Goal: Task Accomplishment & Management: Complete application form

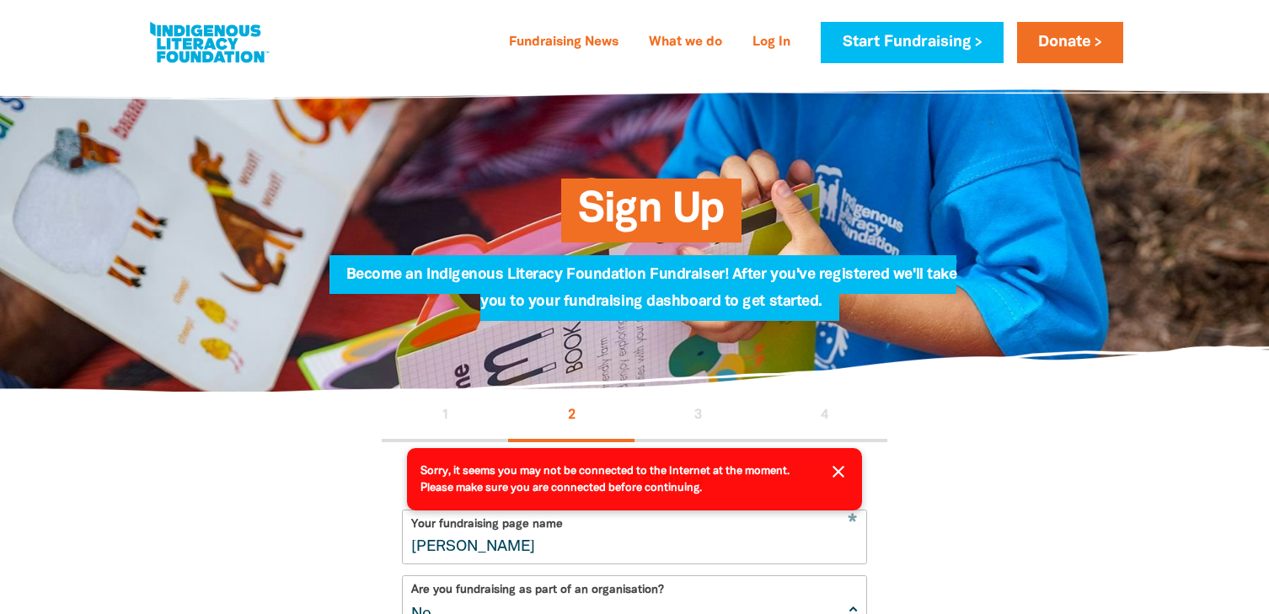
select select "No"
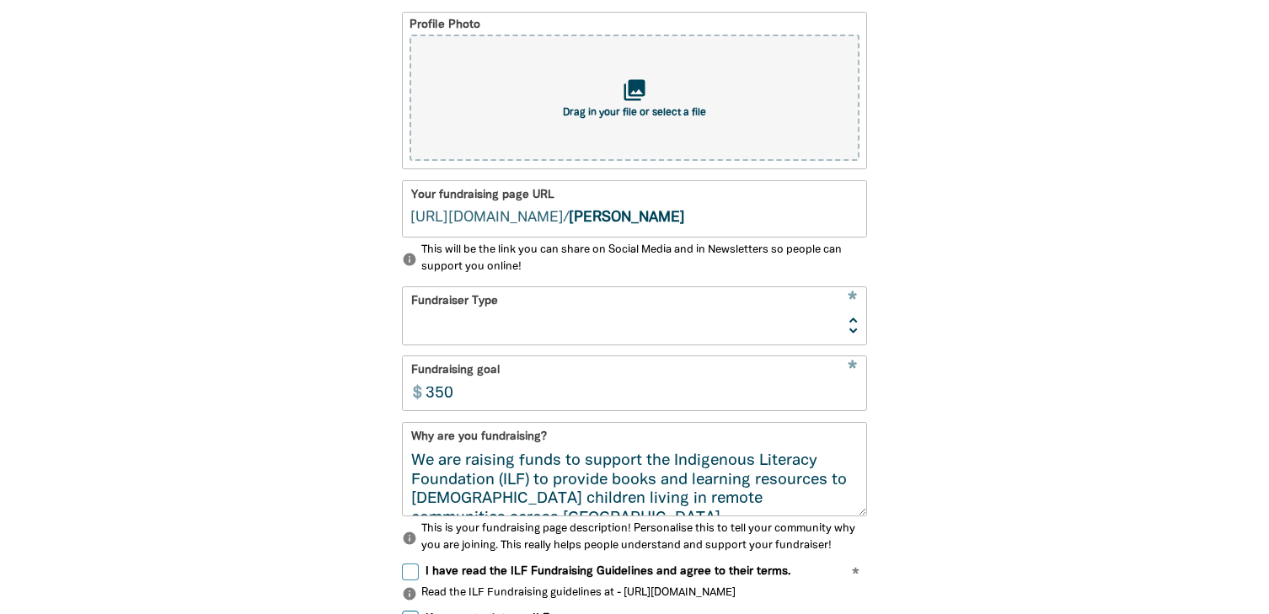
type input "C:\fakepath\JohnPaulCollege_logo.png"
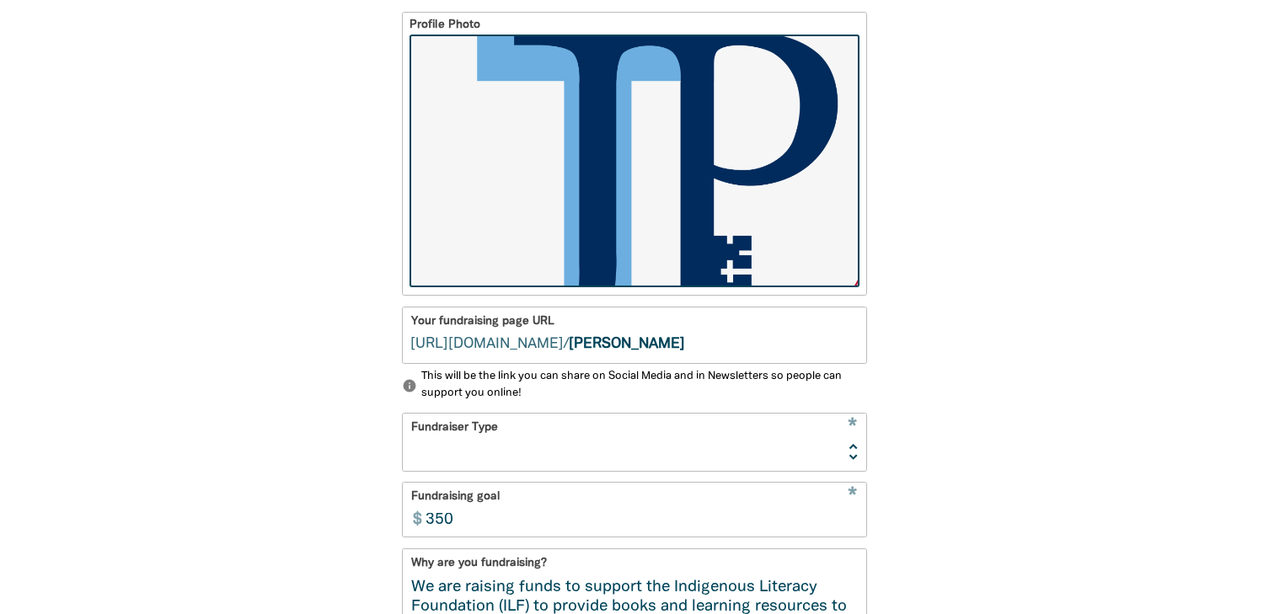
click at [674, 346] on input "[PERSON_NAME]" at bounding box center [718, 336] width 298 height 56
type input "stjohnpaulcollege"
select select "No"
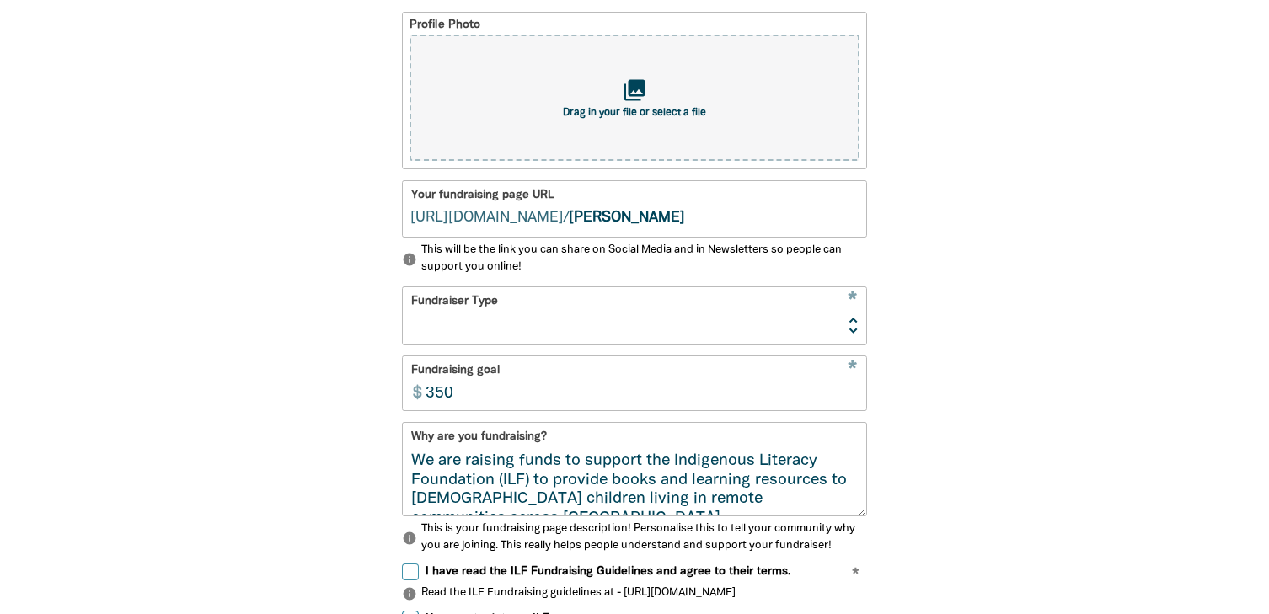
click at [673, 218] on input "[PERSON_NAME]" at bounding box center [718, 209] width 298 height 56
type input "stjohnpaulcollege"
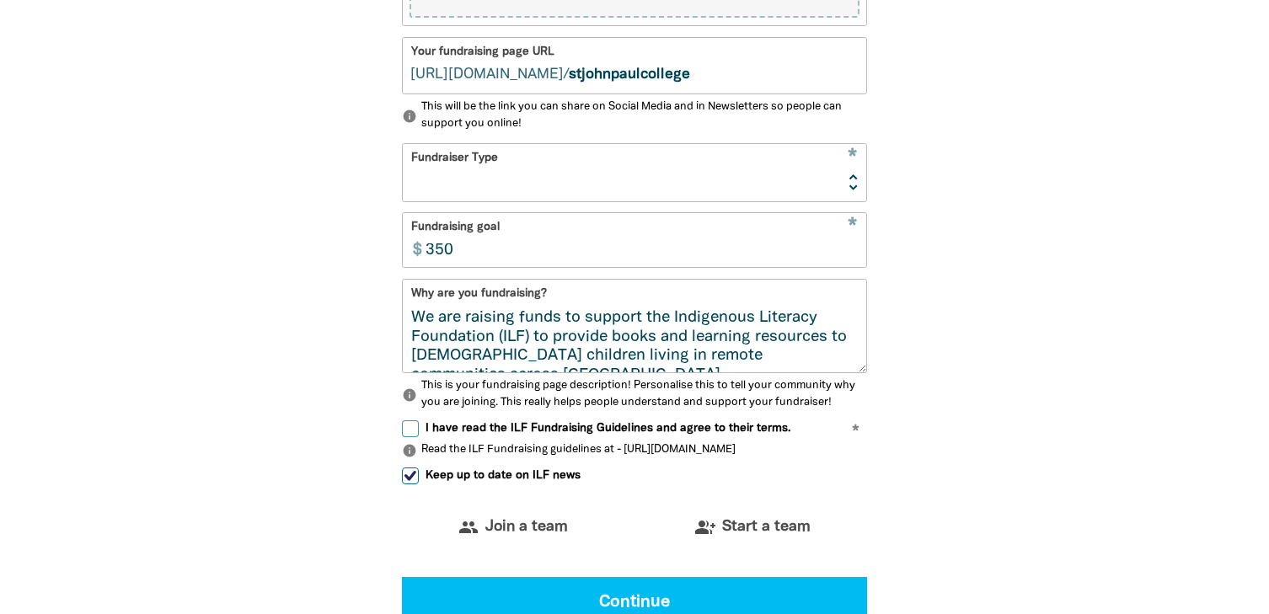
scroll to position [812, 0]
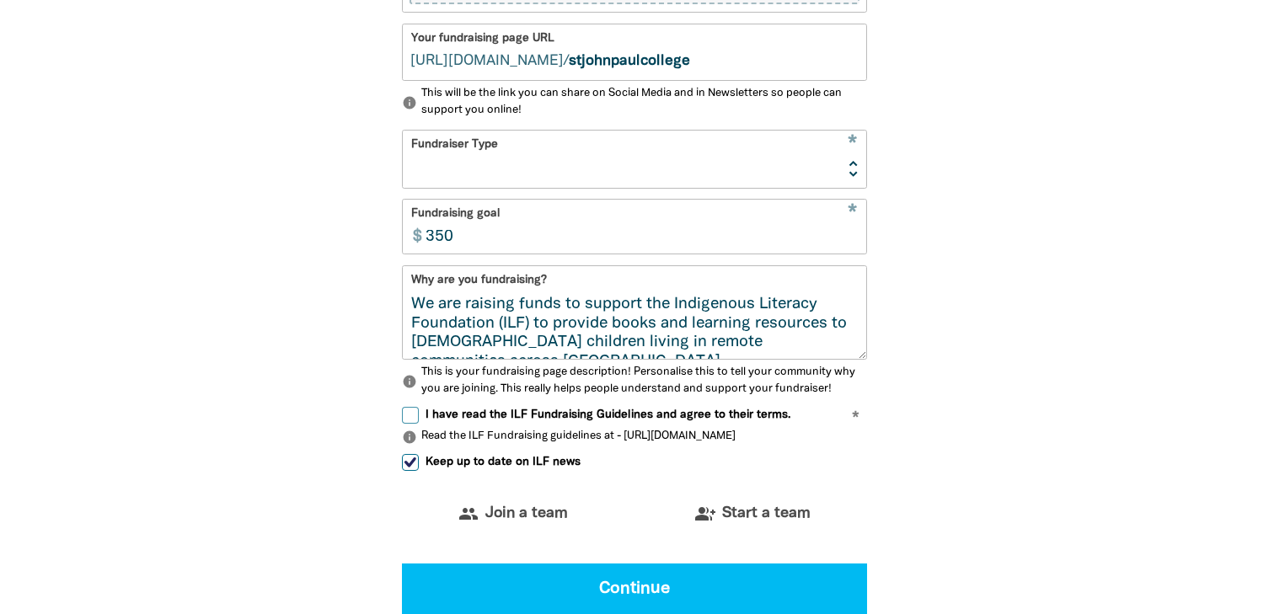
click at [849, 159] on select "Event Activity Donations Instead of Gifts Business School or Library In Memoriam" at bounding box center [635, 159] width 464 height 56
select select "Activity"
click at [432, 239] on input "350" at bounding box center [641, 227] width 450 height 53
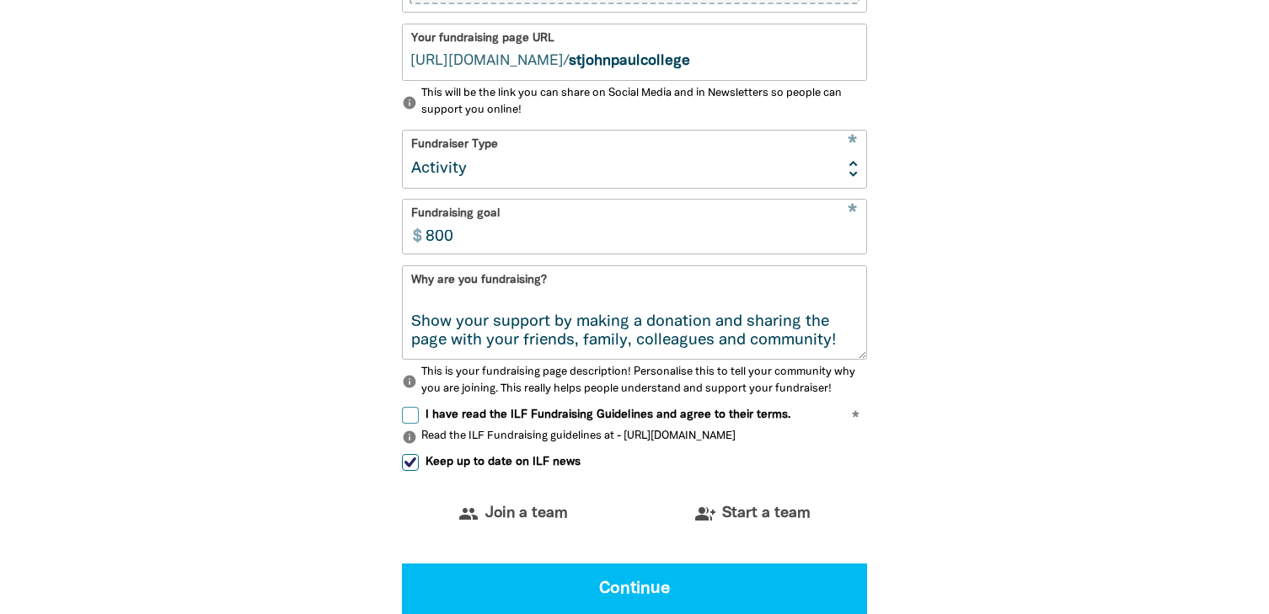
scroll to position [0, 0]
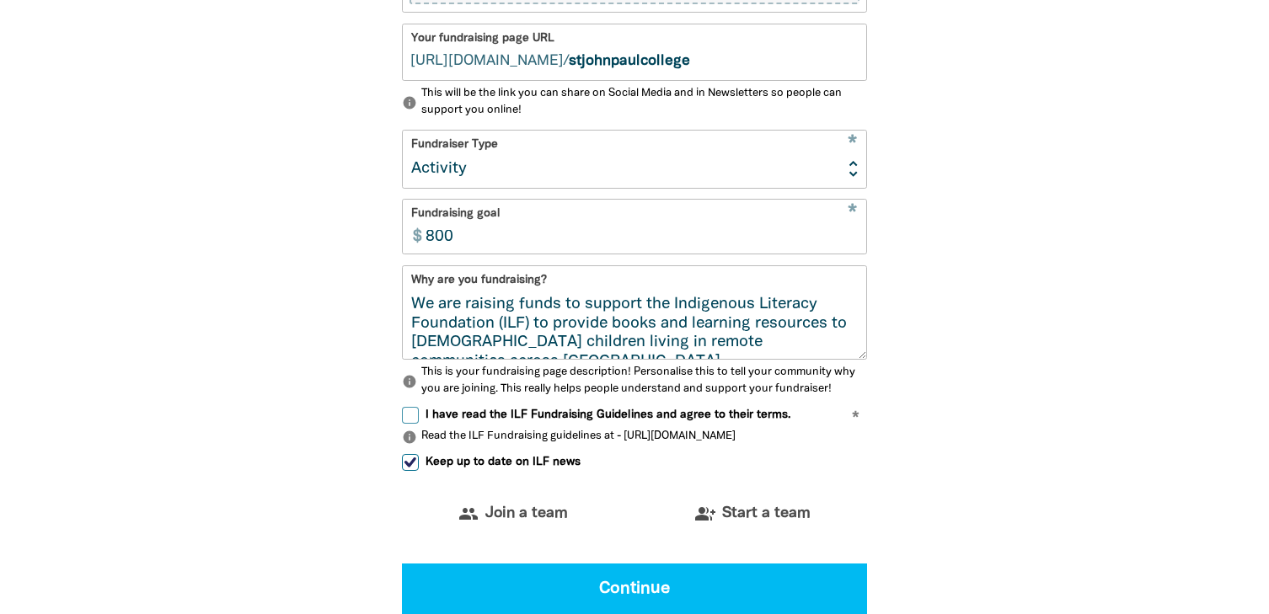
type input "800"
click at [427, 304] on textarea "We are raising funds to support the Indigenous Literacy Foundation (ILF) to pro…" at bounding box center [635, 327] width 464 height 63
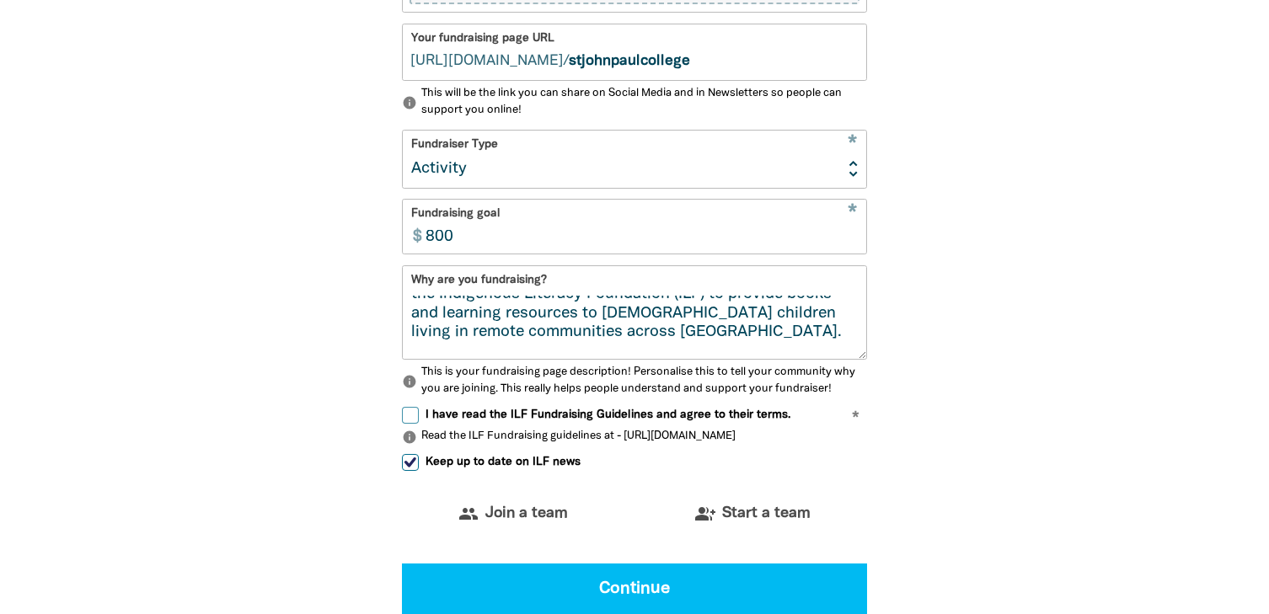
scroll to position [47, 0]
click at [710, 335] on textarea "JPC's [PERSON_NAME][GEOGRAPHIC_DATA], with the support of the JPC community, ar…" at bounding box center [635, 327] width 464 height 63
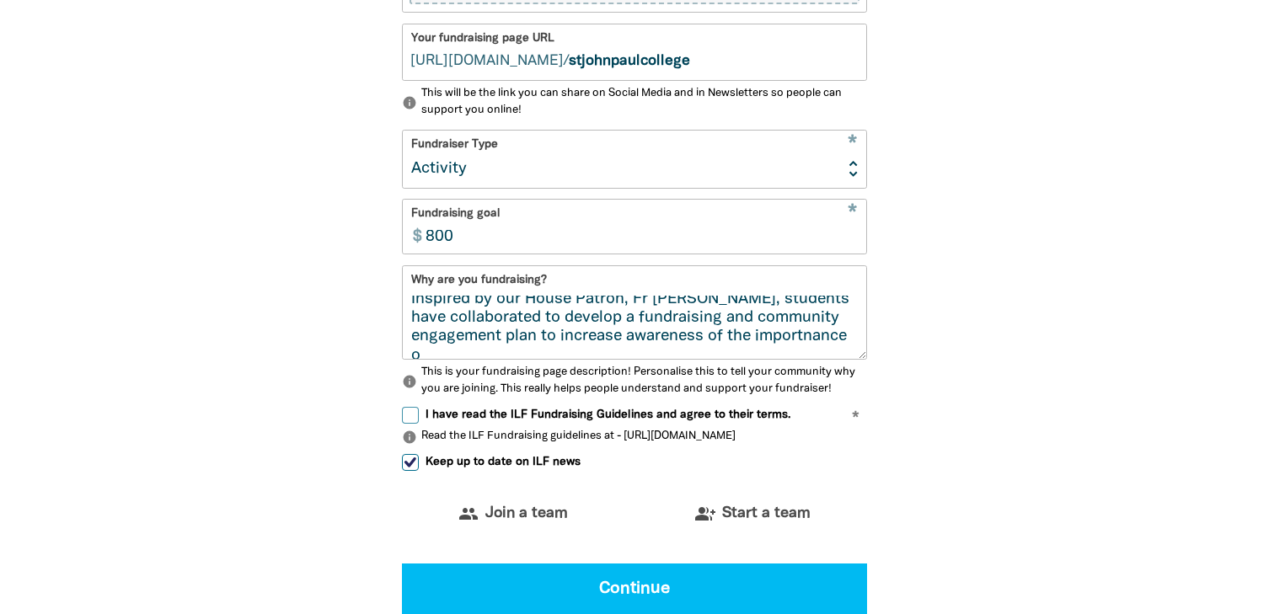
scroll to position [105, 0]
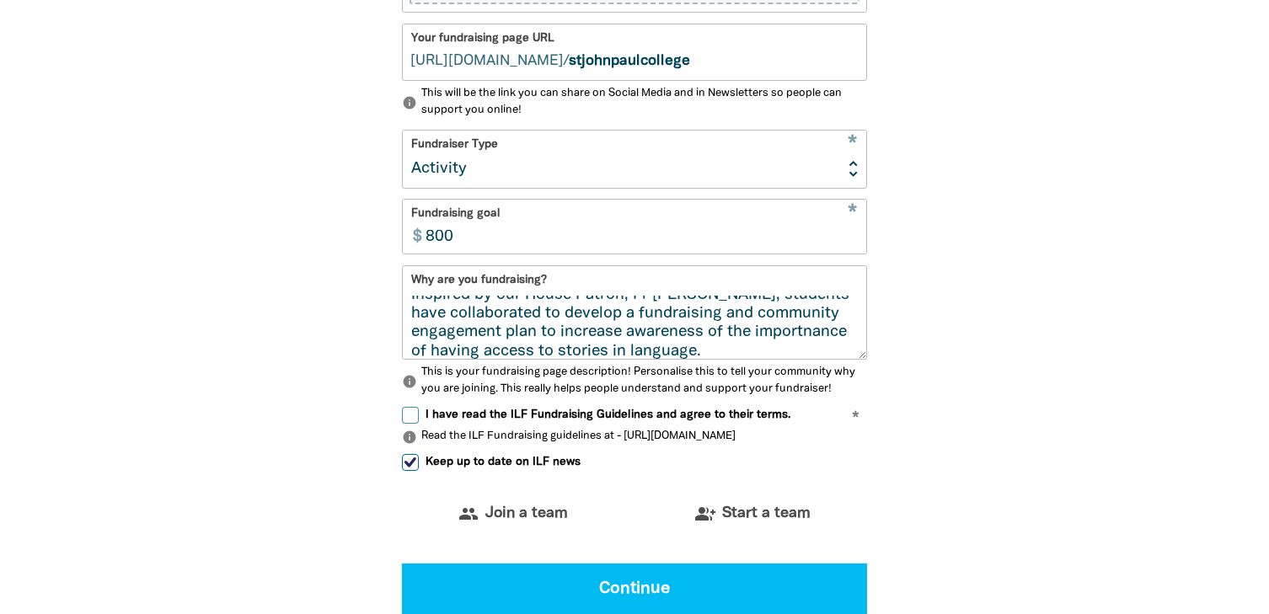
click at [814, 329] on textarea "JPC's [PERSON_NAME][GEOGRAPHIC_DATA], with the support of the JPC community, ar…" at bounding box center [635, 327] width 464 height 63
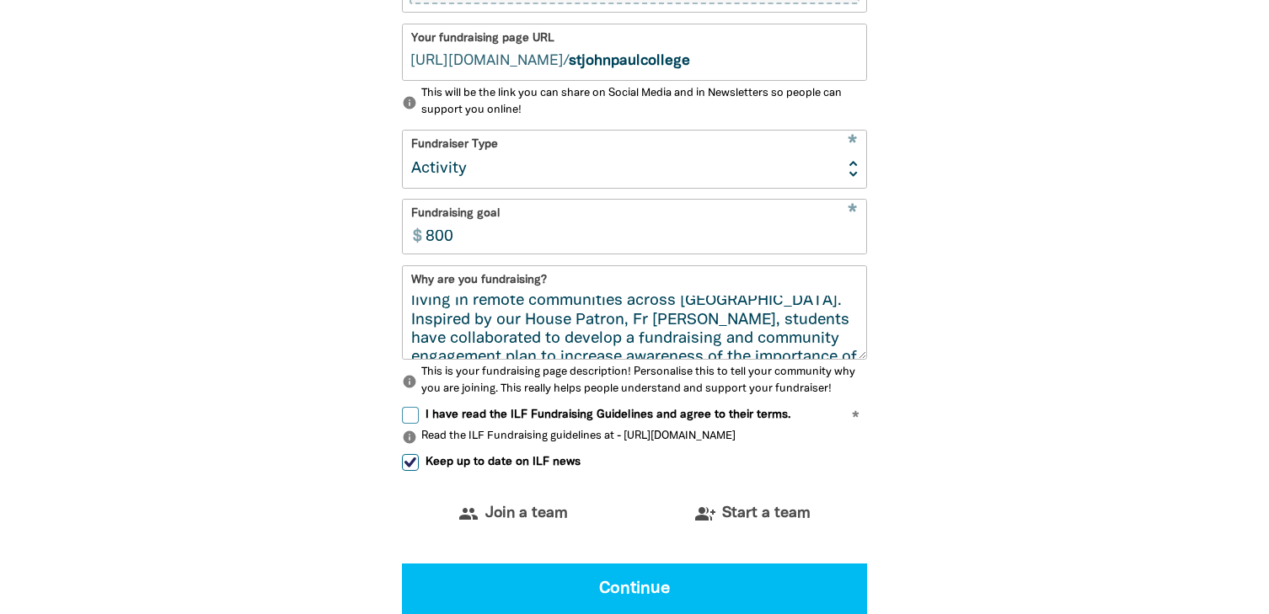
scroll to position [64, 0]
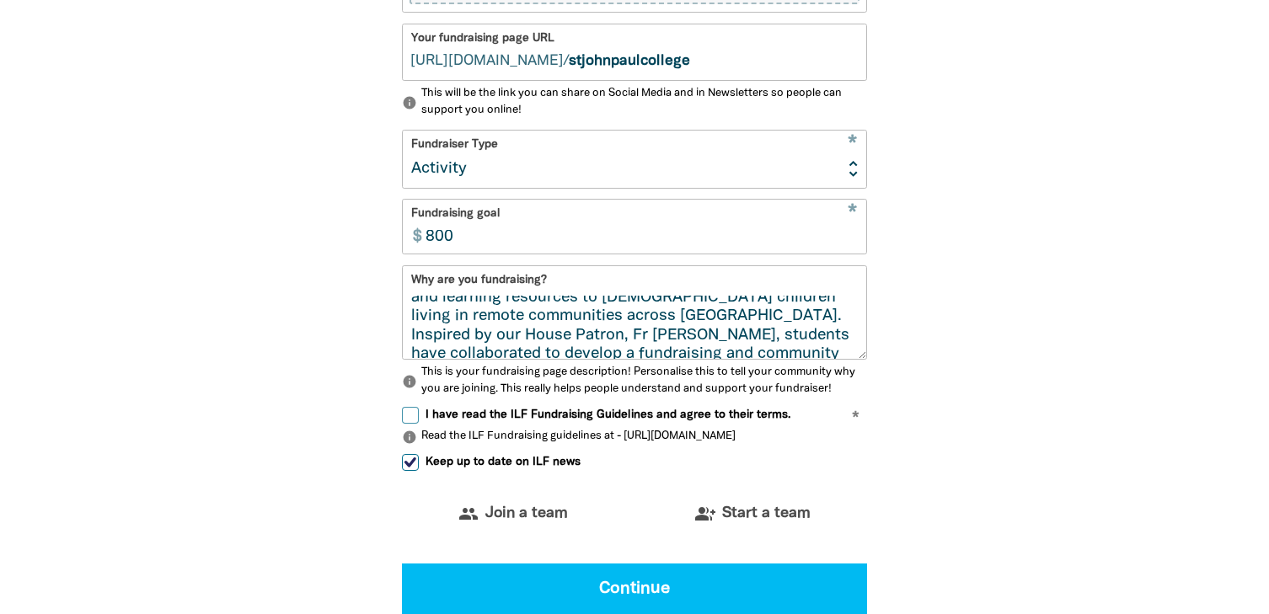
click at [748, 309] on textarea "JPC's [PERSON_NAME][GEOGRAPHIC_DATA], with the support of the JPC community, ar…" at bounding box center [635, 327] width 464 height 63
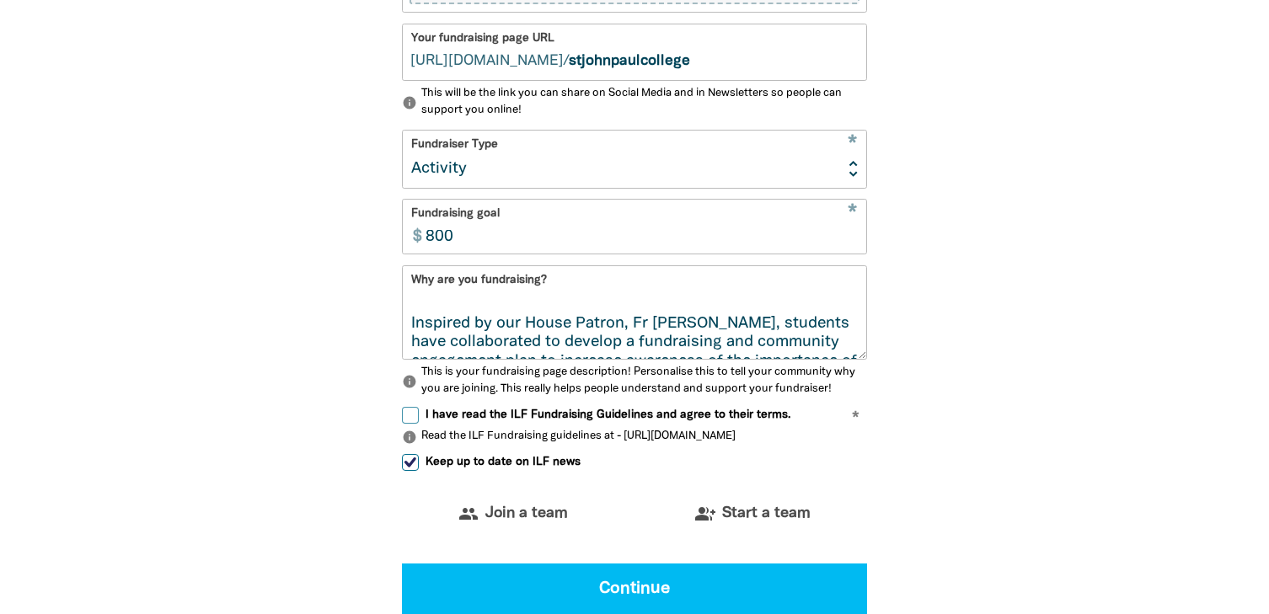
scroll to position [96, 0]
click at [693, 330] on textarea "JPC's [PERSON_NAME][GEOGRAPHIC_DATA], with the support of the JPC community, ar…" at bounding box center [635, 327] width 464 height 63
click at [527, 325] on textarea "JPC's [PERSON_NAME][GEOGRAPHIC_DATA], with the support of the JPC community, ar…" at bounding box center [635, 327] width 464 height 63
click at [502, 320] on textarea "JPC's [PERSON_NAME][GEOGRAPHIC_DATA], with the support of the JPC community, ar…" at bounding box center [635, 327] width 464 height 63
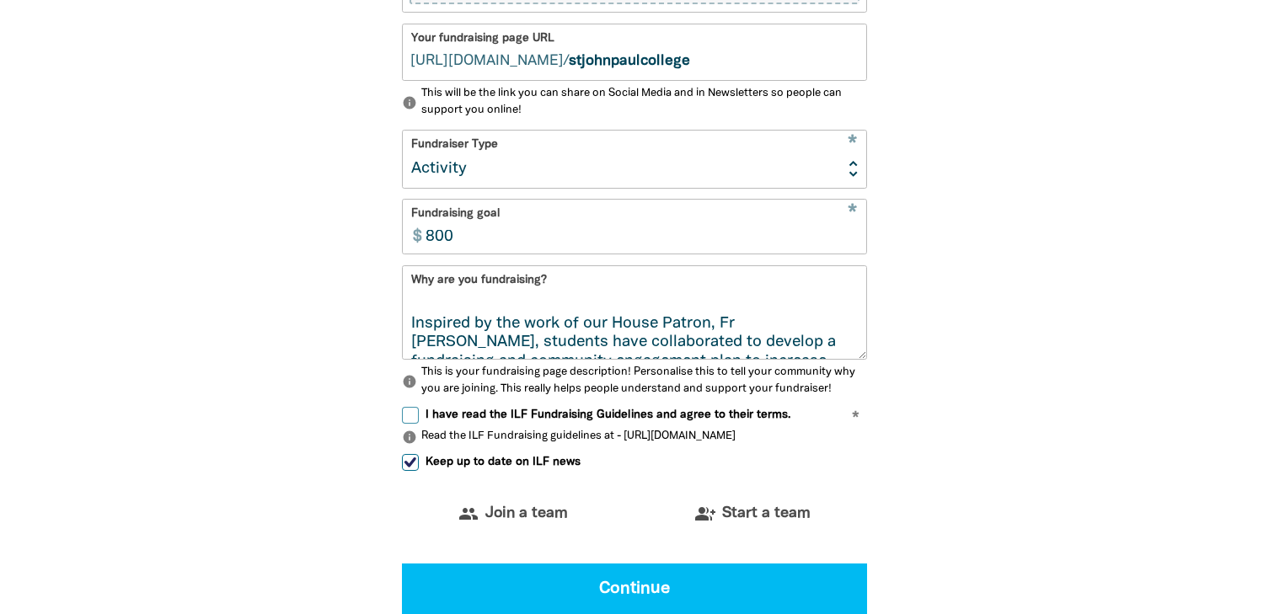
click at [845, 327] on textarea "JPC's [PERSON_NAME][GEOGRAPHIC_DATA], with the support of the JPC community, ar…" at bounding box center [635, 327] width 464 height 63
click at [762, 340] on textarea "JPC's [PERSON_NAME][GEOGRAPHIC_DATA], with the support of the JPC community, ar…" at bounding box center [635, 327] width 464 height 63
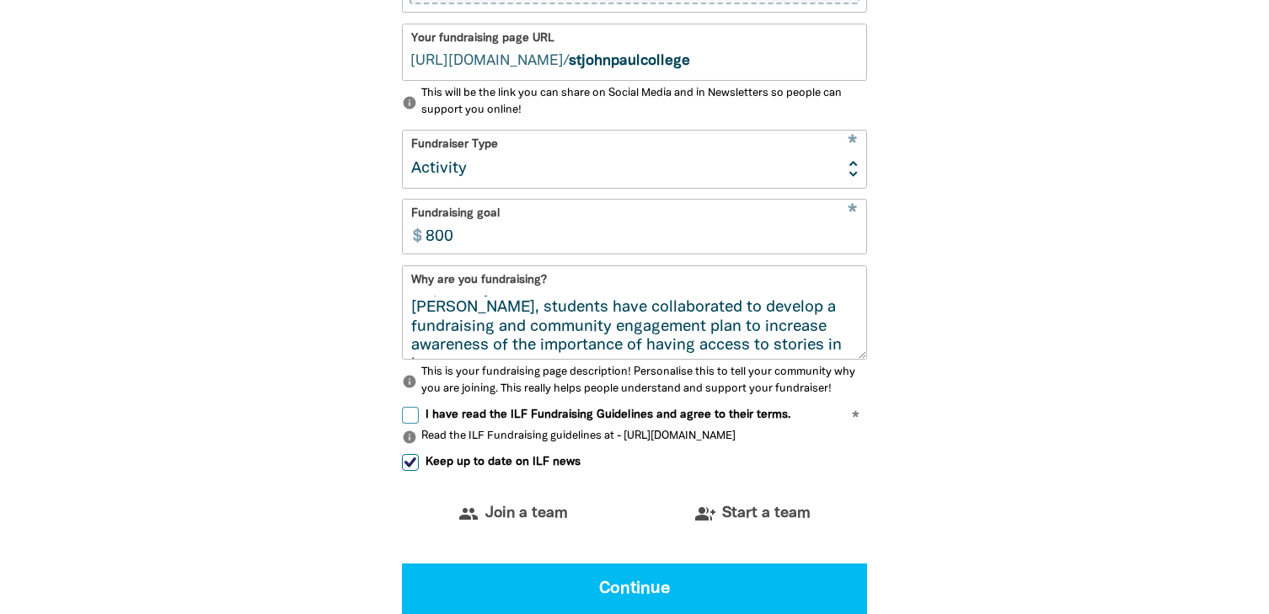
scroll to position [127, 0]
click at [822, 310] on textarea "JPC's [PERSON_NAME][GEOGRAPHIC_DATA], with the support of the JPC community, ar…" at bounding box center [635, 327] width 464 height 63
drag, startPoint x: 622, startPoint y: 330, endPoint x: 443, endPoint y: 331, distance: 179.5
click at [443, 331] on textarea "JPC's [PERSON_NAME][GEOGRAPHIC_DATA], with the support of the JPC community, ar…" at bounding box center [635, 327] width 464 height 63
click at [429, 328] on textarea "JPC's [PERSON_NAME][GEOGRAPHIC_DATA], with the support of the JPC community, ar…" at bounding box center [635, 327] width 464 height 63
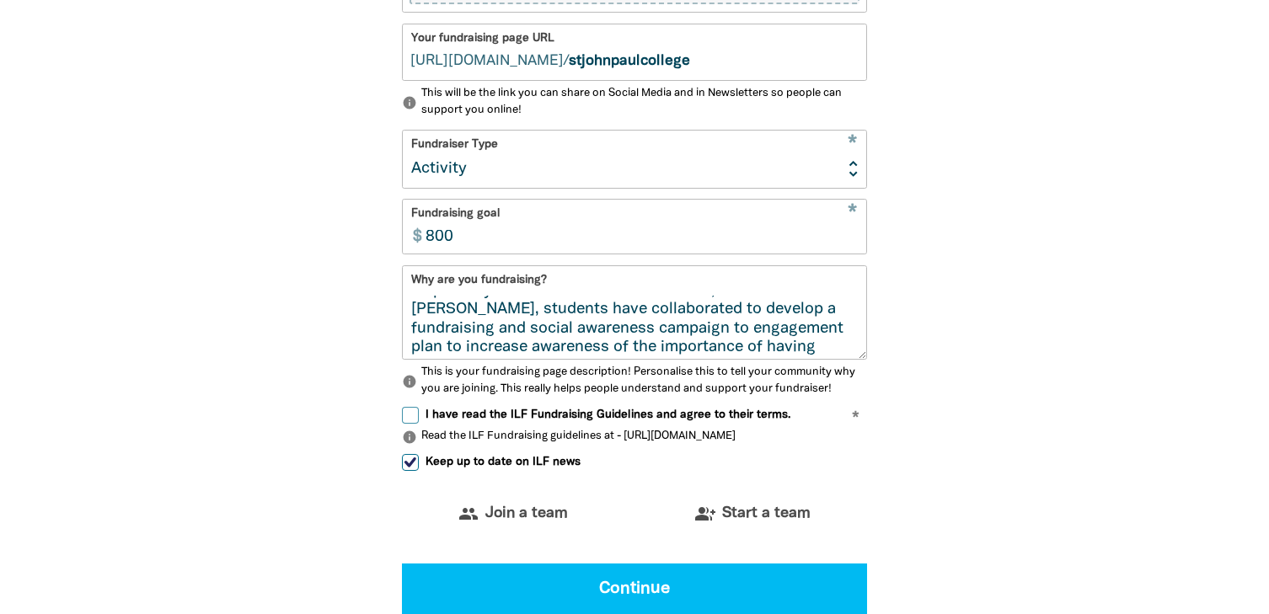
click at [758, 330] on textarea "JPC's [PERSON_NAME][GEOGRAPHIC_DATA], with the support of the JPC community, ar…" at bounding box center [635, 327] width 464 height 63
click at [545, 332] on textarea "JPC's [PERSON_NAME][GEOGRAPHIC_DATA], with the support of the JPC community, ar…" at bounding box center [635, 327] width 464 height 63
click at [565, 336] on textarea "JPC's [PERSON_NAME][GEOGRAPHIC_DATA], with the support of the JPC community, ar…" at bounding box center [635, 327] width 464 height 63
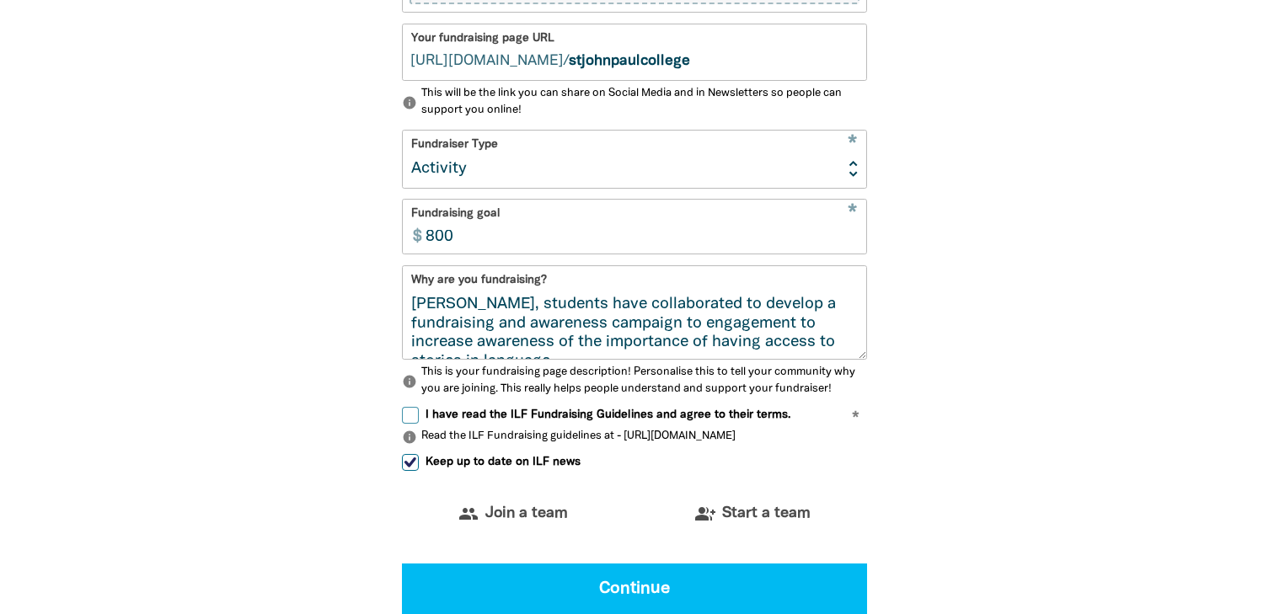
scroll to position [135, 0]
click at [796, 335] on textarea "JPC's [PERSON_NAME][GEOGRAPHIC_DATA], with the support of the JPC community, ar…" at bounding box center [635, 327] width 464 height 63
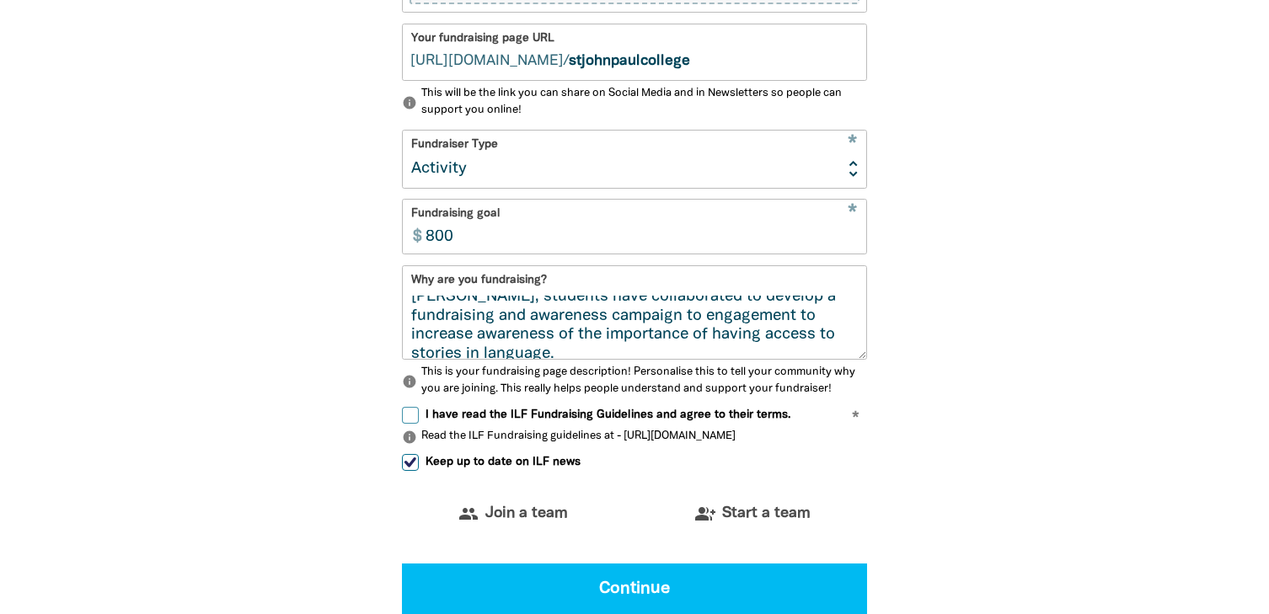
scroll to position [121, 0]
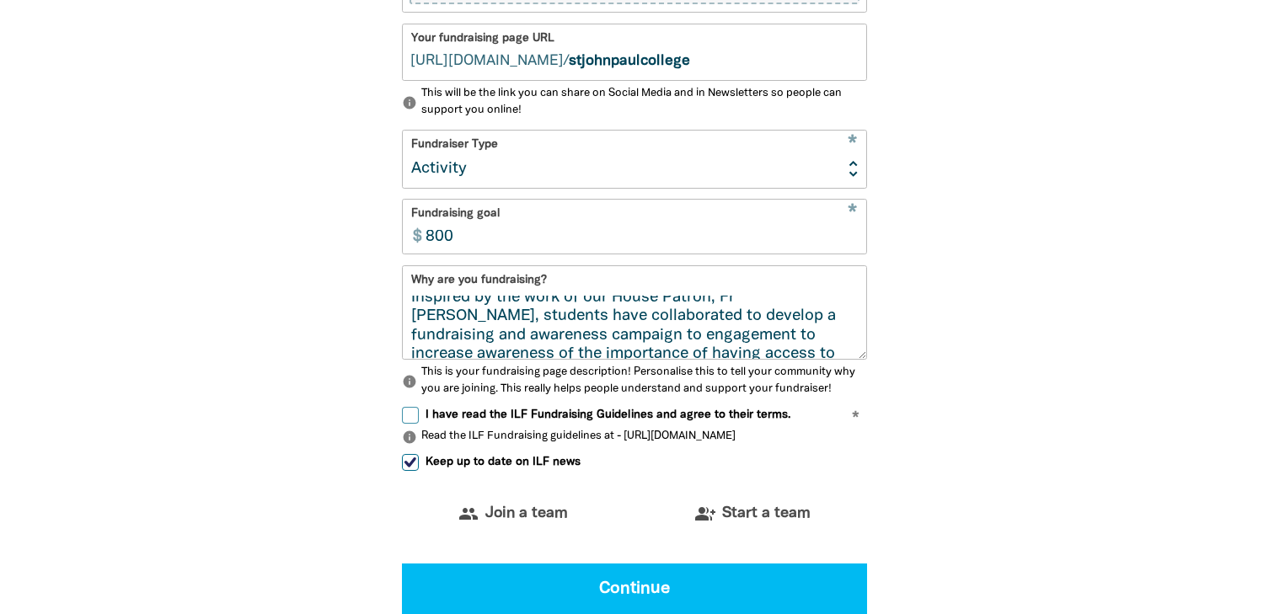
click at [442, 320] on textarea "JPC's [PERSON_NAME][GEOGRAPHIC_DATA], with the support of the JPC community, ar…" at bounding box center [635, 327] width 464 height 63
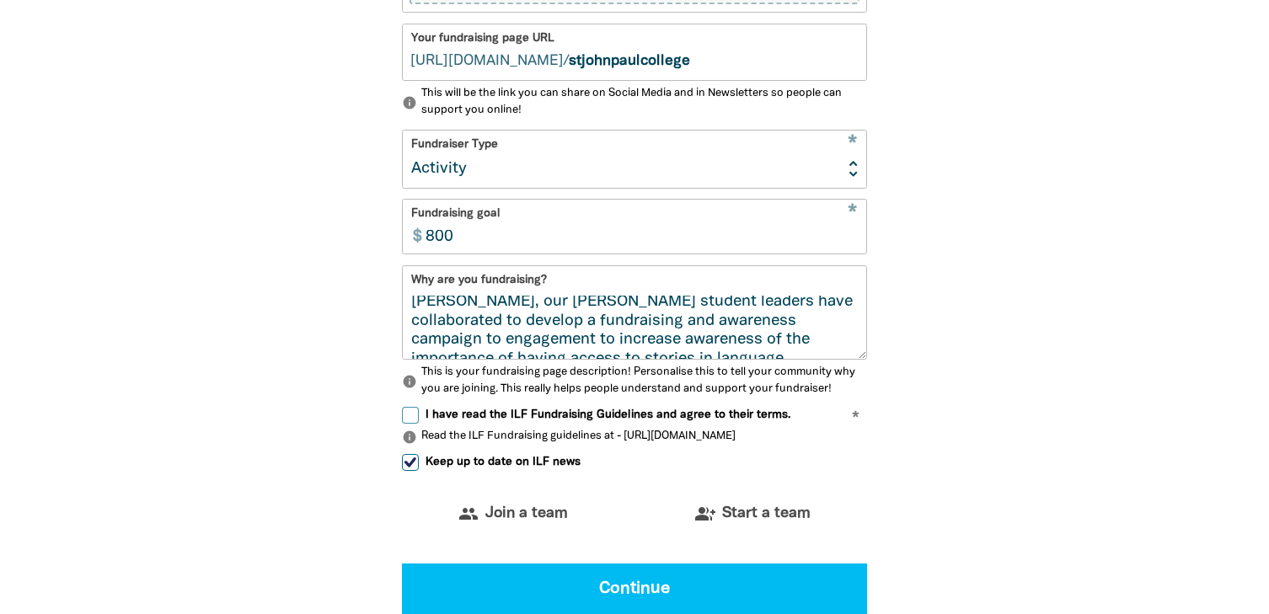
scroll to position [149, 0]
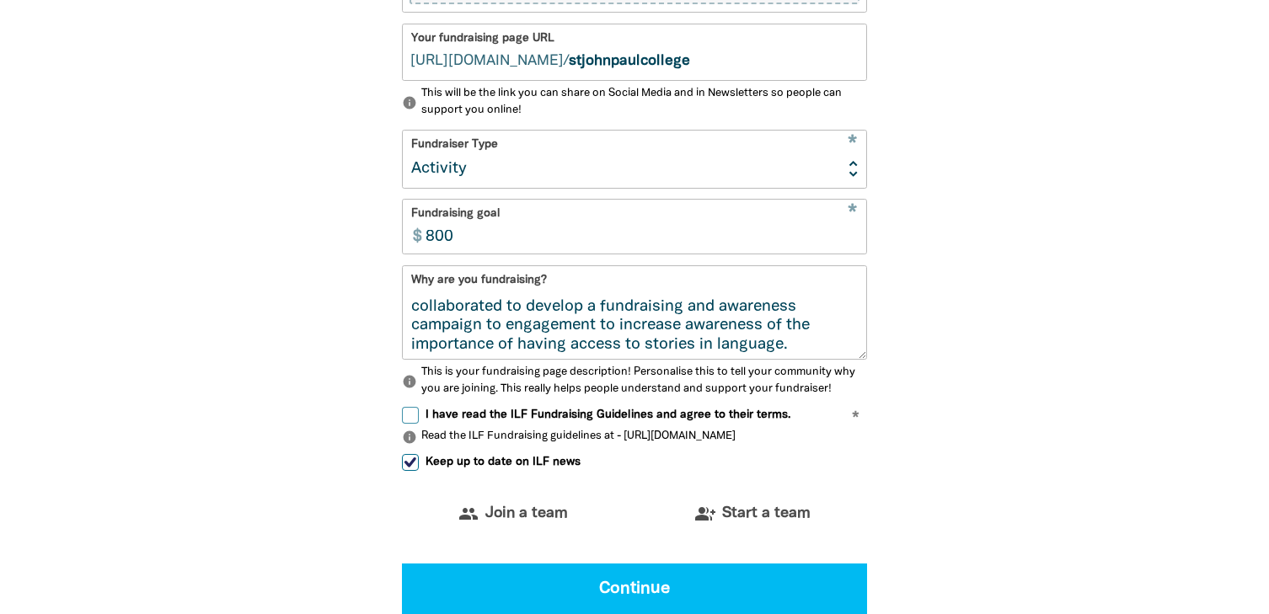
click at [706, 312] on textarea "JPC's [PERSON_NAME][GEOGRAPHIC_DATA], with the support of the JPC community, ar…" at bounding box center [635, 327] width 464 height 63
click at [647, 330] on textarea "JPC's [PERSON_NAME][GEOGRAPHIC_DATA], with the support of the JPC community, ar…" at bounding box center [635, 327] width 464 height 63
click at [509, 329] on textarea "JPC's [PERSON_NAME][GEOGRAPHIC_DATA], with the support of the JPC community, ar…" at bounding box center [635, 327] width 464 height 63
click at [785, 335] on textarea "JPC's [PERSON_NAME][GEOGRAPHIC_DATA], with the support of the JPC community, ar…" at bounding box center [635, 327] width 464 height 63
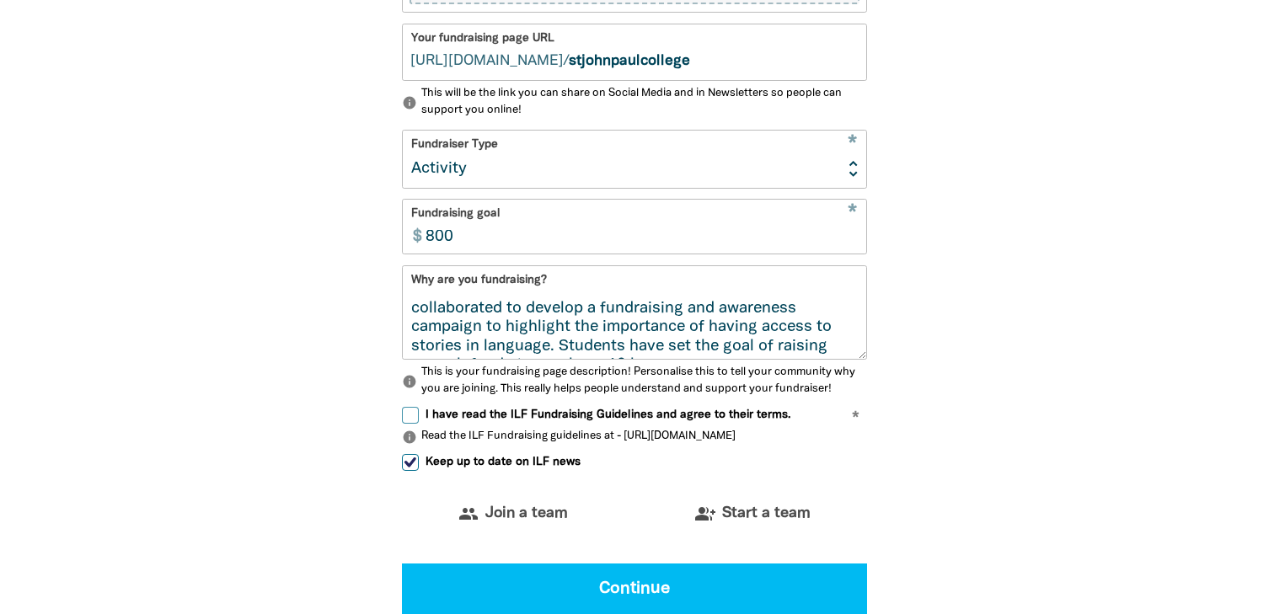
scroll to position [162, 0]
click at [828, 335] on textarea "JPC's [PERSON_NAME][GEOGRAPHIC_DATA], with the support of the JPC community, ar…" at bounding box center [635, 327] width 464 height 63
click at [647, 344] on textarea "JPC's [PERSON_NAME][GEOGRAPHIC_DATA], with the support of the JPC community, ar…" at bounding box center [635, 327] width 464 height 63
click at [670, 349] on textarea "JPC's [PERSON_NAME][GEOGRAPHIC_DATA], with the support of the JPC community, ar…" at bounding box center [635, 327] width 464 height 63
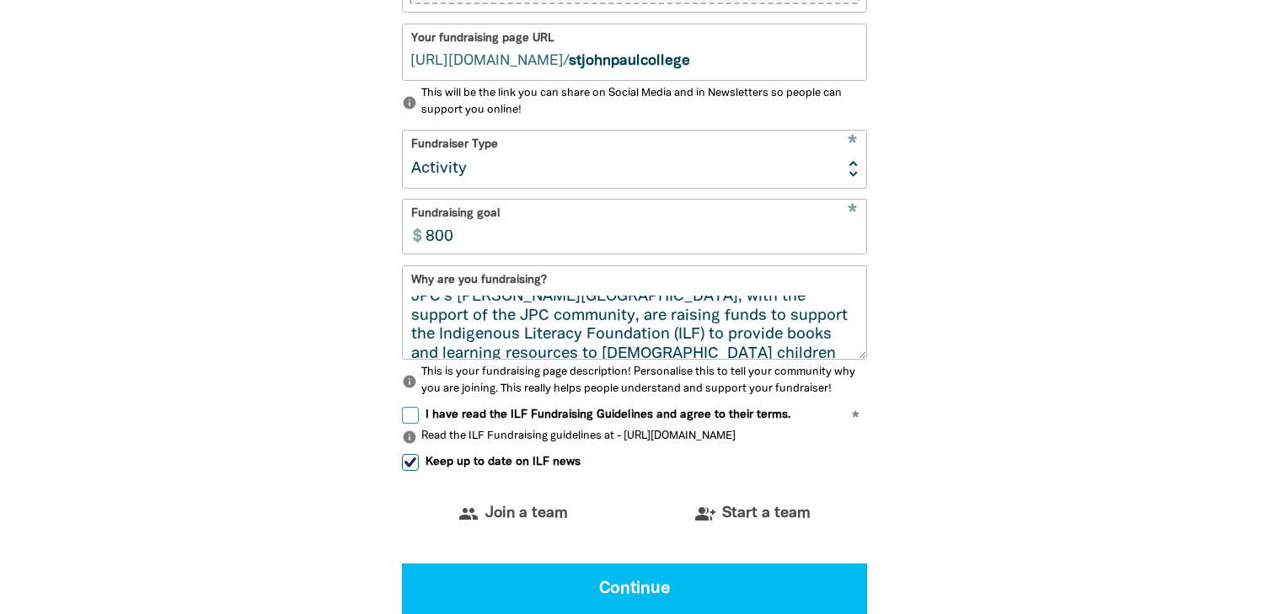
scroll to position [0, 0]
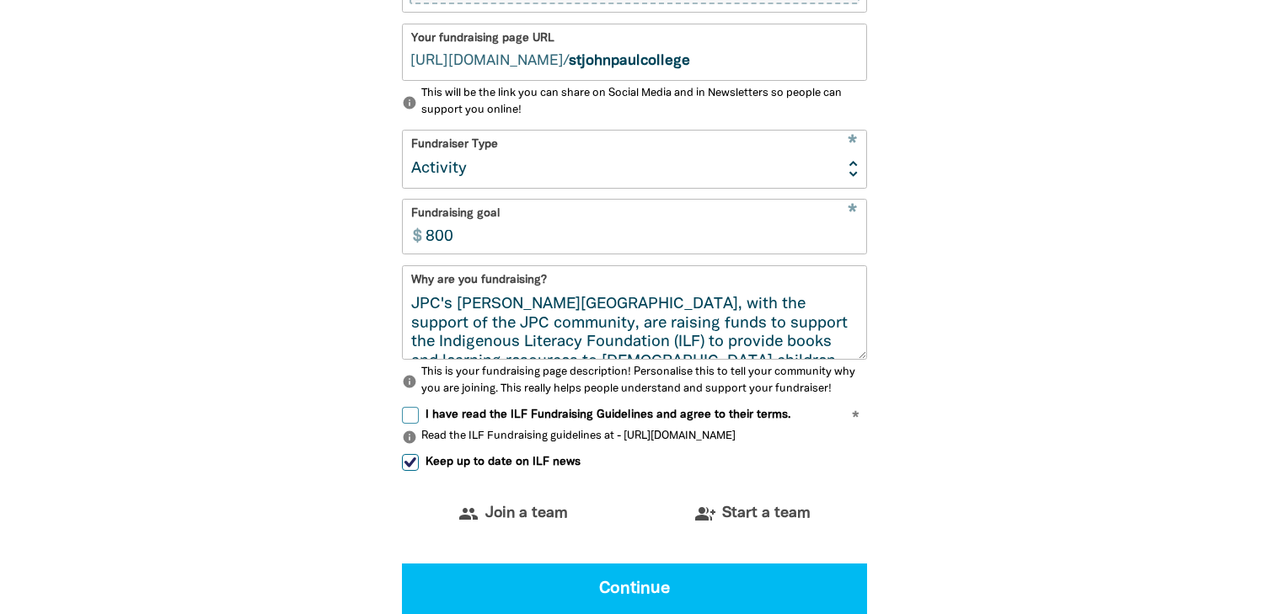
click at [430, 298] on textarea "JPC's [PERSON_NAME][GEOGRAPHIC_DATA], with the support of the JPC community, ar…" at bounding box center [635, 327] width 464 height 63
click at [706, 337] on textarea "[GEOGRAPHIC_DATA][PERSON_NAME]'s [PERSON_NAME][GEOGRAPHIC_DATA], with the suppo…" at bounding box center [635, 327] width 464 height 63
click at [575, 310] on textarea "[GEOGRAPHIC_DATA][PERSON_NAME]'s [PERSON_NAME][GEOGRAPHIC_DATA], with the suppo…" at bounding box center [635, 327] width 464 height 63
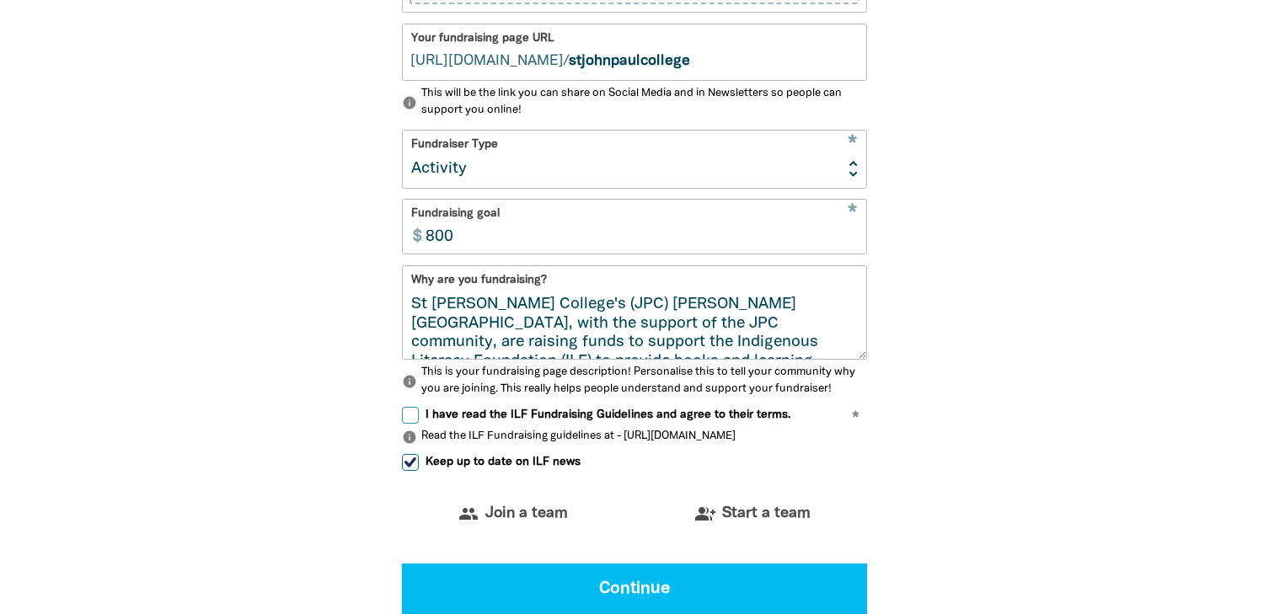
click at [791, 349] on textarea "St [PERSON_NAME] College's (JPC) [PERSON_NAME][GEOGRAPHIC_DATA], with the suppo…" at bounding box center [635, 327] width 464 height 63
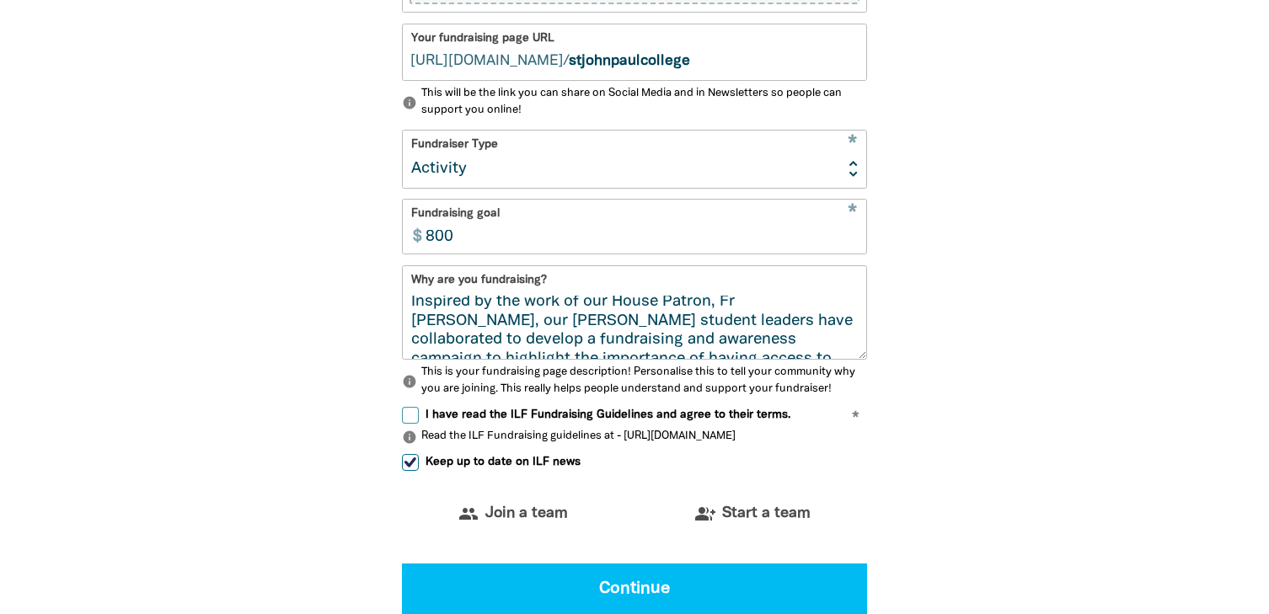
scroll to position [142, 0]
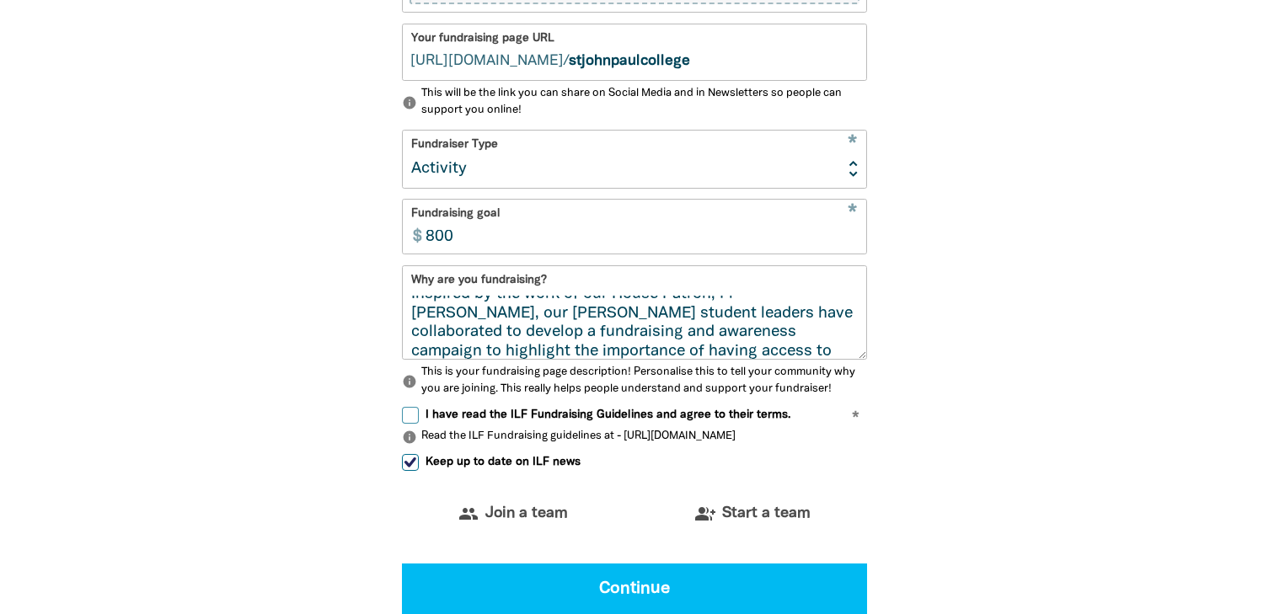
click at [704, 315] on textarea "St [PERSON_NAME] College's (JPC) [PERSON_NAME][GEOGRAPHIC_DATA], with the suppo…" at bounding box center [635, 327] width 464 height 63
click at [798, 316] on textarea "St [PERSON_NAME] College's (JPC) [PERSON_NAME][GEOGRAPHIC_DATA], with the suppo…" at bounding box center [635, 327] width 464 height 63
click at [603, 344] on textarea "St [PERSON_NAME] College's (JPC) [PERSON_NAME][GEOGRAPHIC_DATA], with the suppo…" at bounding box center [635, 327] width 464 height 63
click at [526, 329] on textarea "St [PERSON_NAME] College's (JPC) [PERSON_NAME][GEOGRAPHIC_DATA], with the suppo…" at bounding box center [635, 327] width 464 height 63
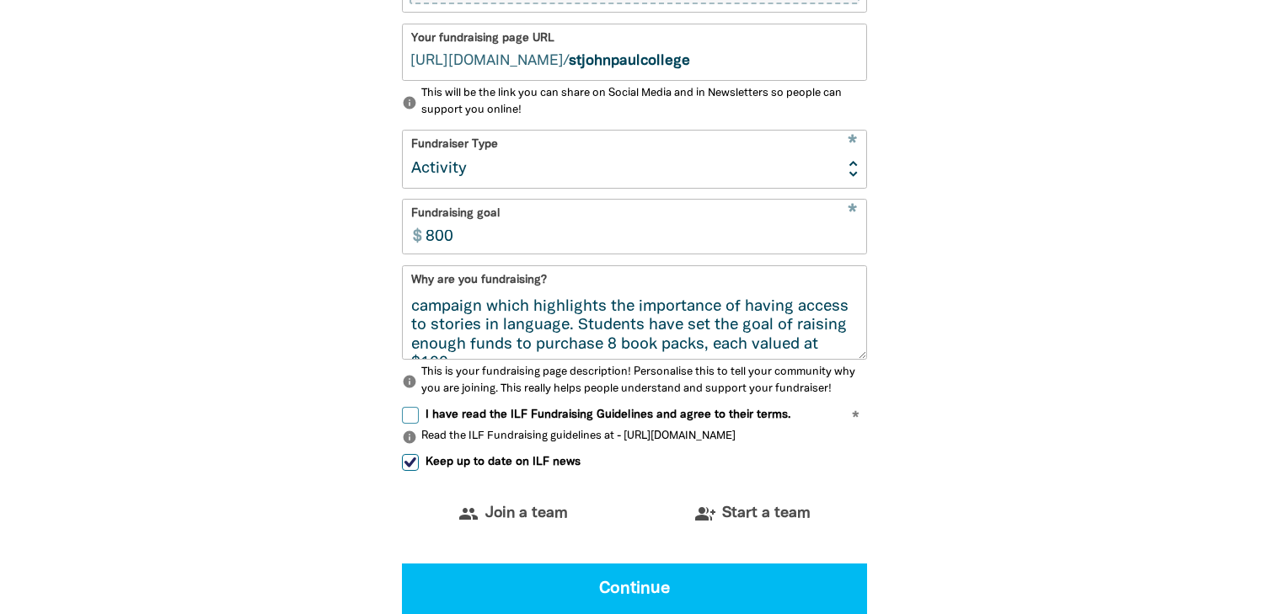
scroll to position [190, 0]
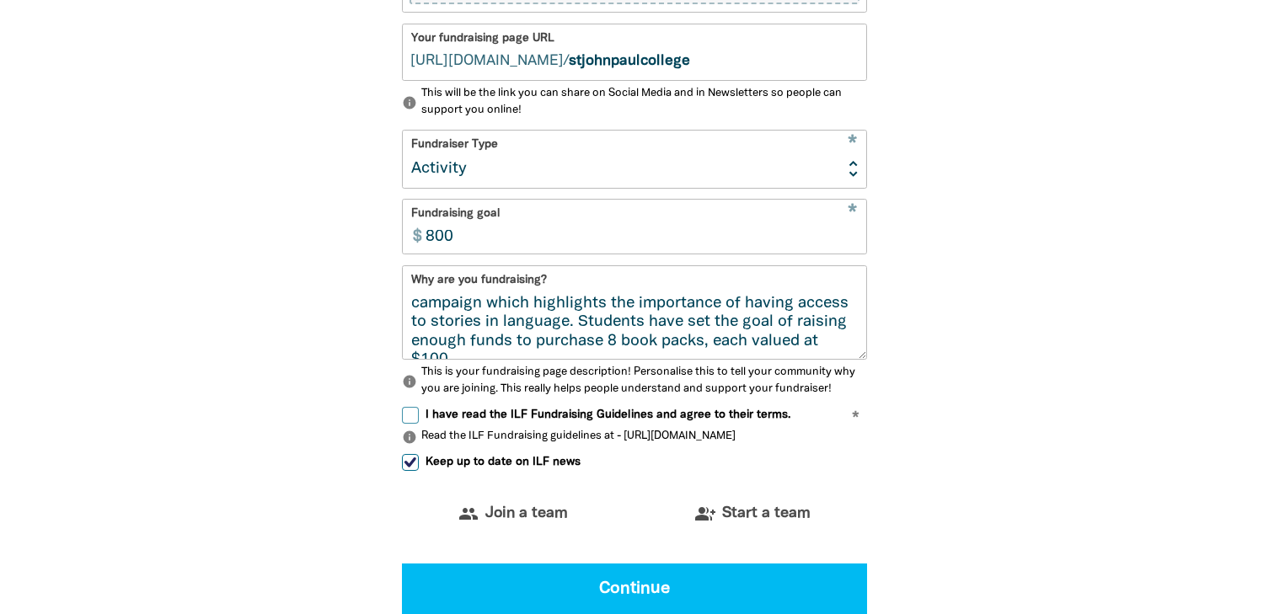
click at [683, 325] on textarea "St [PERSON_NAME] College's (JPC) [PERSON_NAME][GEOGRAPHIC_DATA], with the suppo…" at bounding box center [635, 327] width 464 height 63
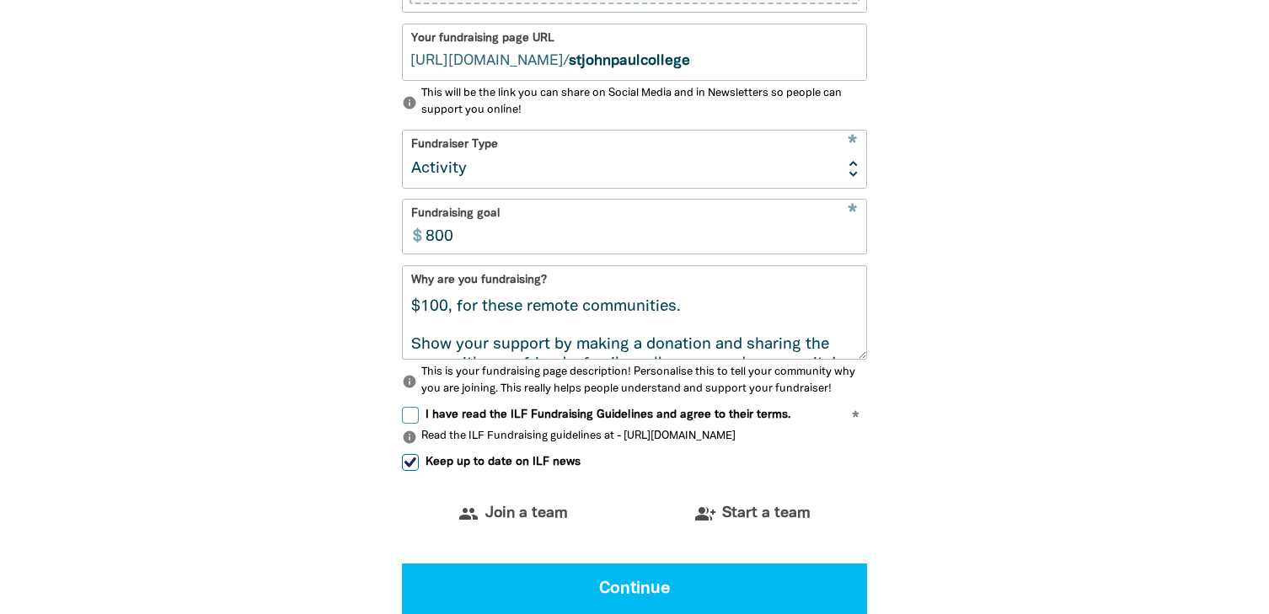
scroll to position [248, 0]
click at [421, 323] on textarea "St [PERSON_NAME] College's (JPC) [PERSON_NAME][GEOGRAPHIC_DATA], with the suppo…" at bounding box center [635, 327] width 464 height 63
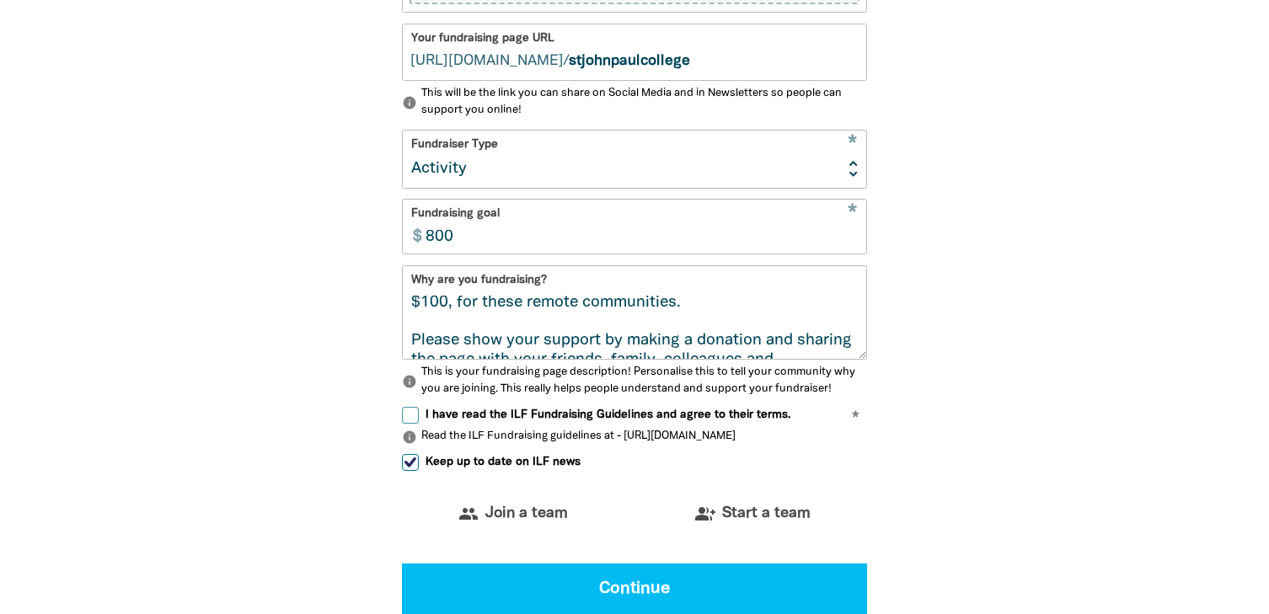
click at [603, 344] on textarea "St [PERSON_NAME] College's (JPC) [PERSON_NAME][GEOGRAPHIC_DATA], with the suppo…" at bounding box center [635, 327] width 464 height 63
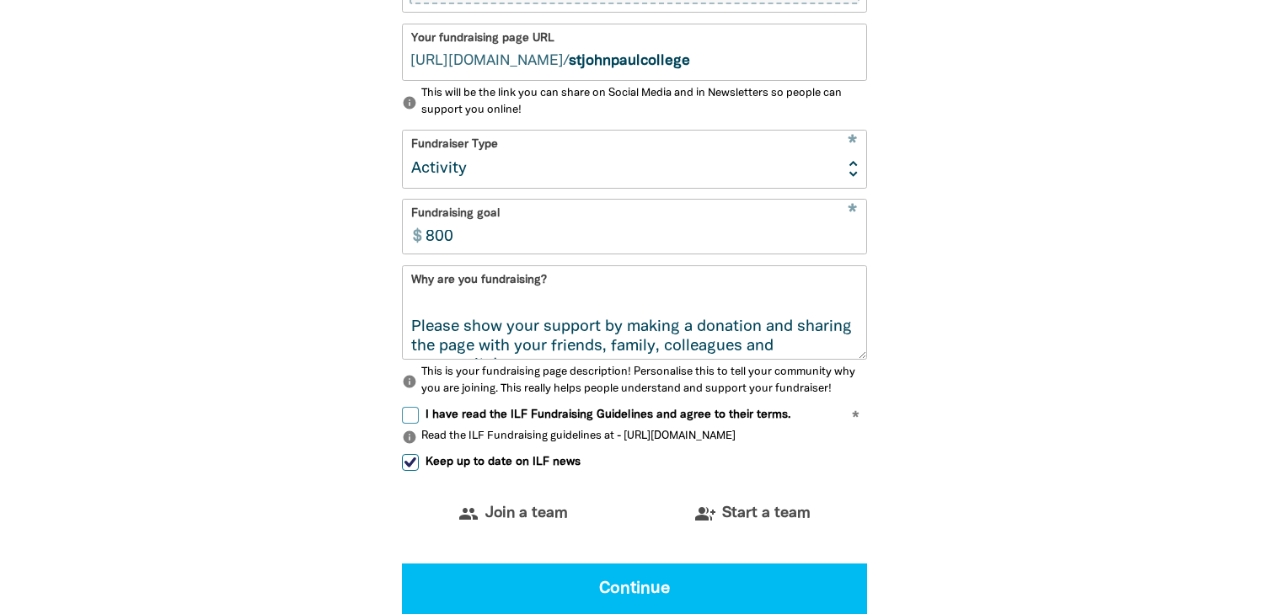
scroll to position [267, 0]
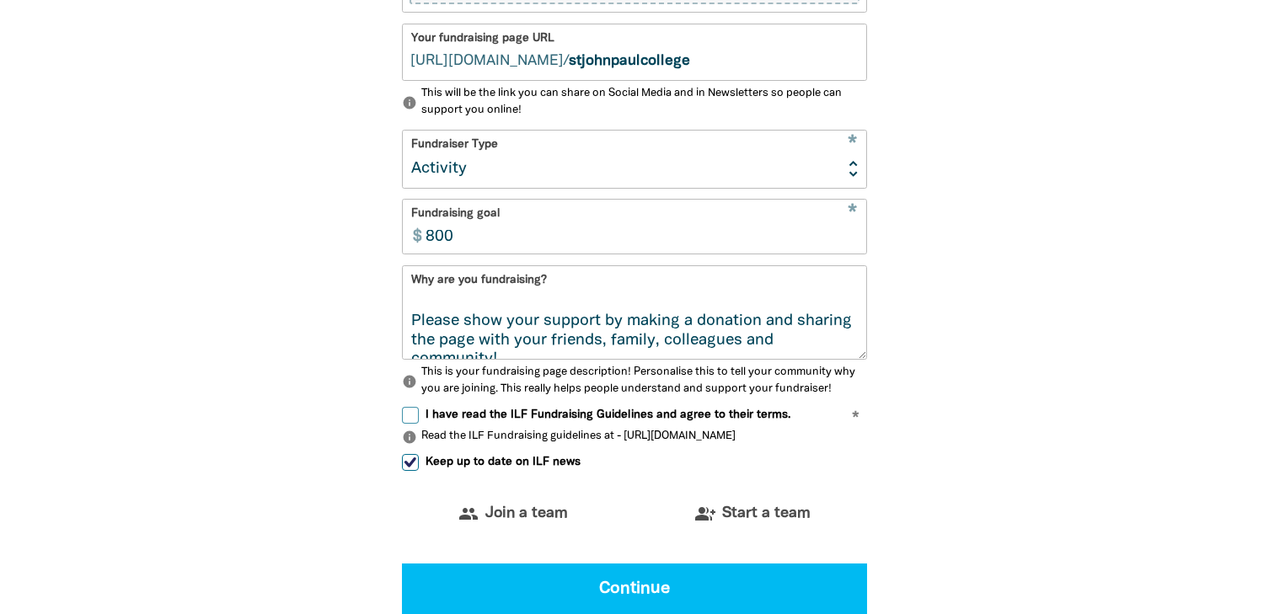
click at [614, 345] on textarea "St [PERSON_NAME] College's (JPC) [PERSON_NAME][GEOGRAPHIC_DATA], with the suppo…" at bounding box center [635, 327] width 464 height 63
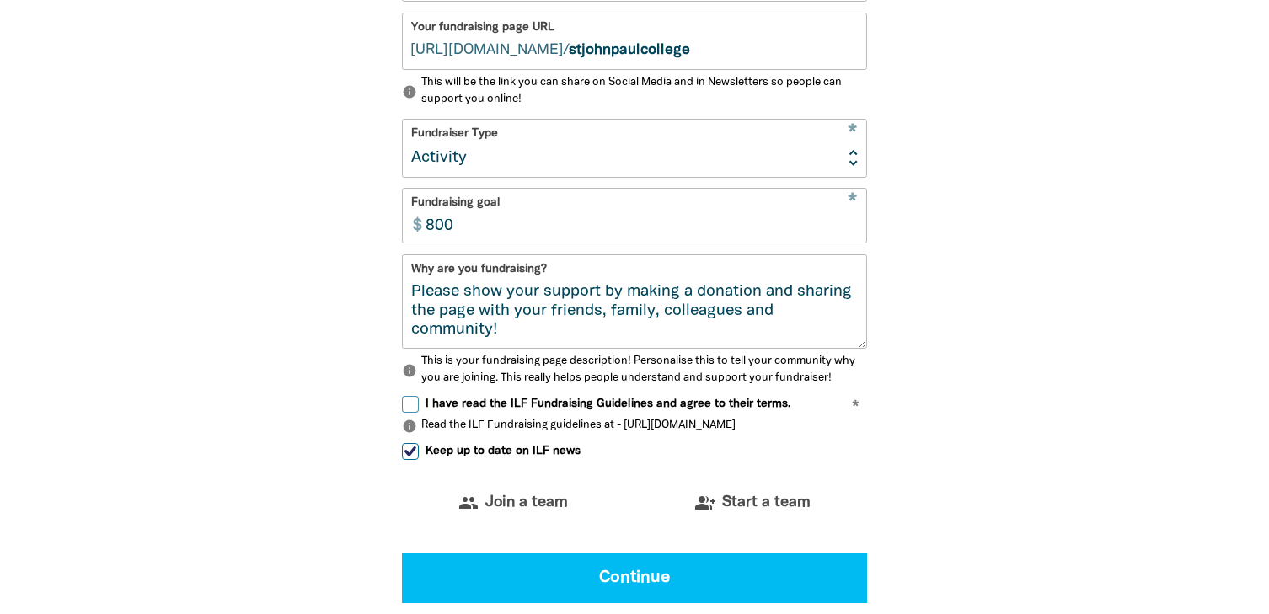
scroll to position [305, 0]
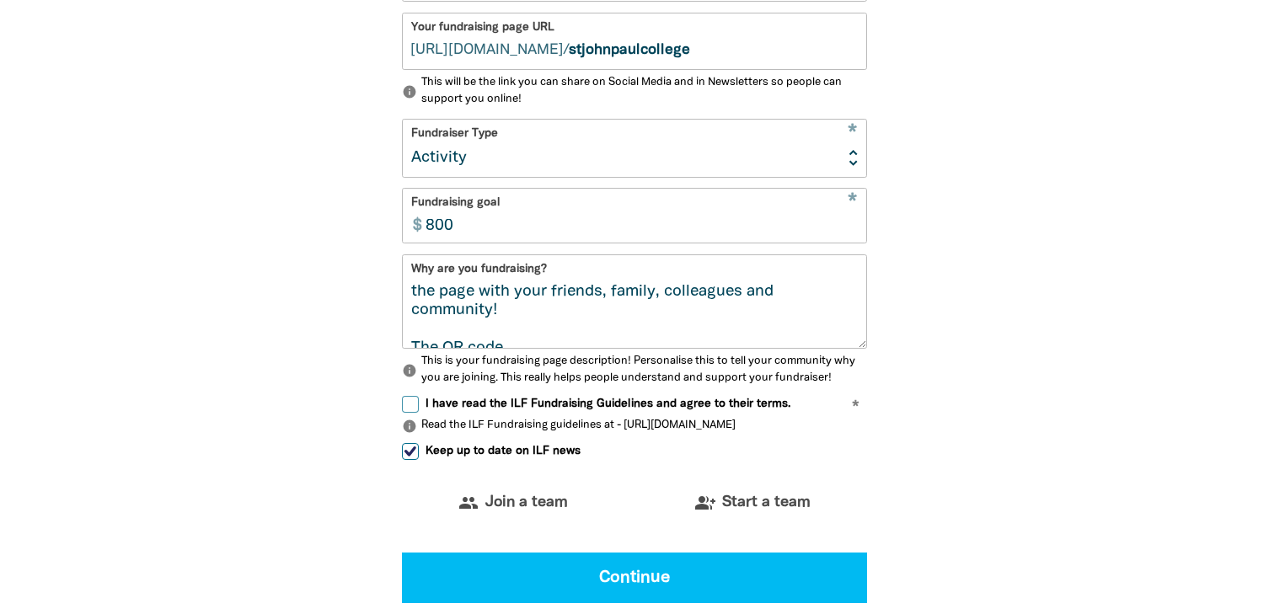
click at [512, 332] on textarea "St [PERSON_NAME] College's (JPC) [PERSON_NAME][GEOGRAPHIC_DATA], with the suppo…" at bounding box center [635, 316] width 464 height 63
click at [553, 324] on textarea "St [PERSON_NAME] College's (JPC) [PERSON_NAME][GEOGRAPHIC_DATA], with the suppo…" at bounding box center [635, 316] width 464 height 63
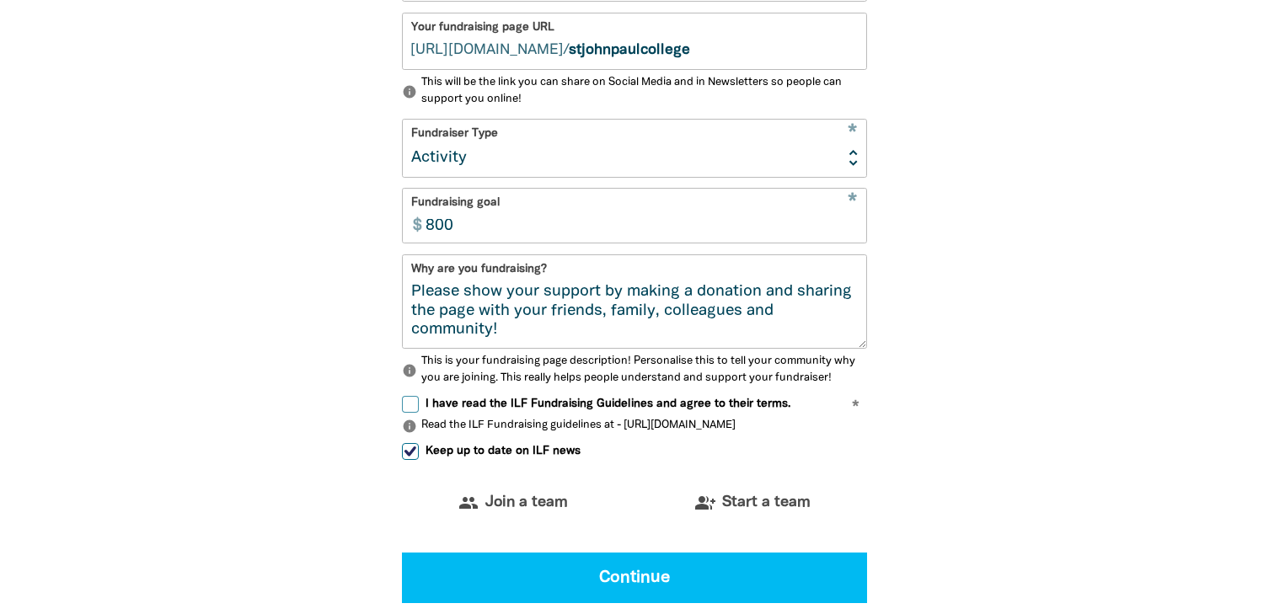
scroll to position [267, 0]
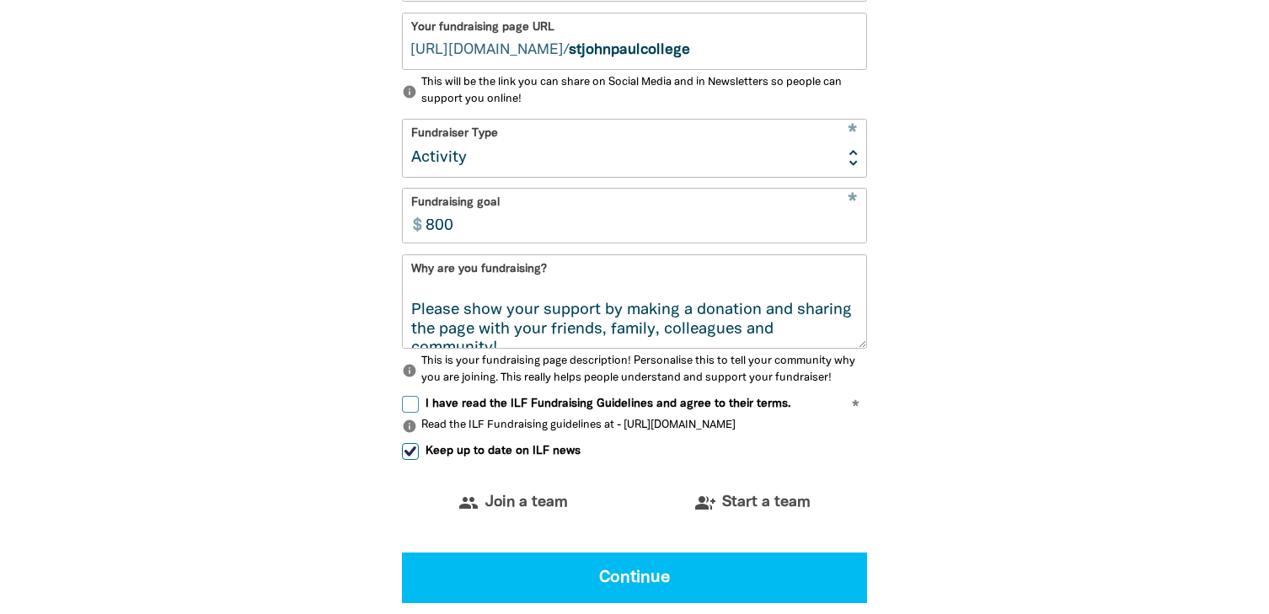
click at [548, 333] on textarea "St [PERSON_NAME] College's (JPC) [PERSON_NAME][GEOGRAPHIC_DATA], with the suppo…" at bounding box center [635, 316] width 464 height 63
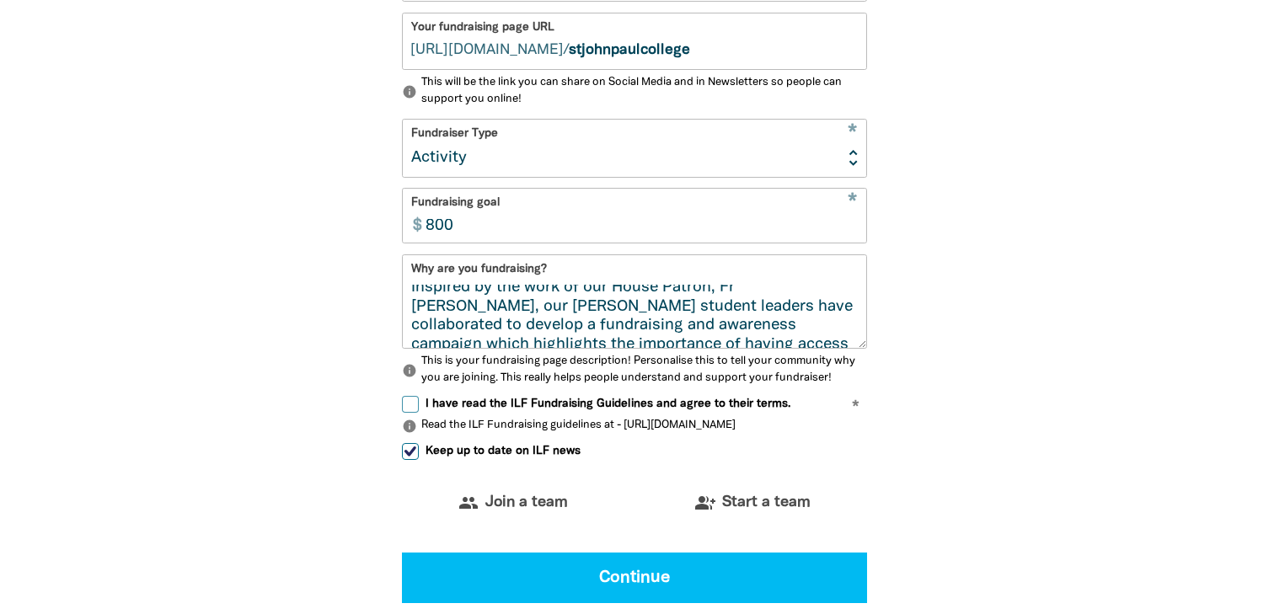
scroll to position [122, 0]
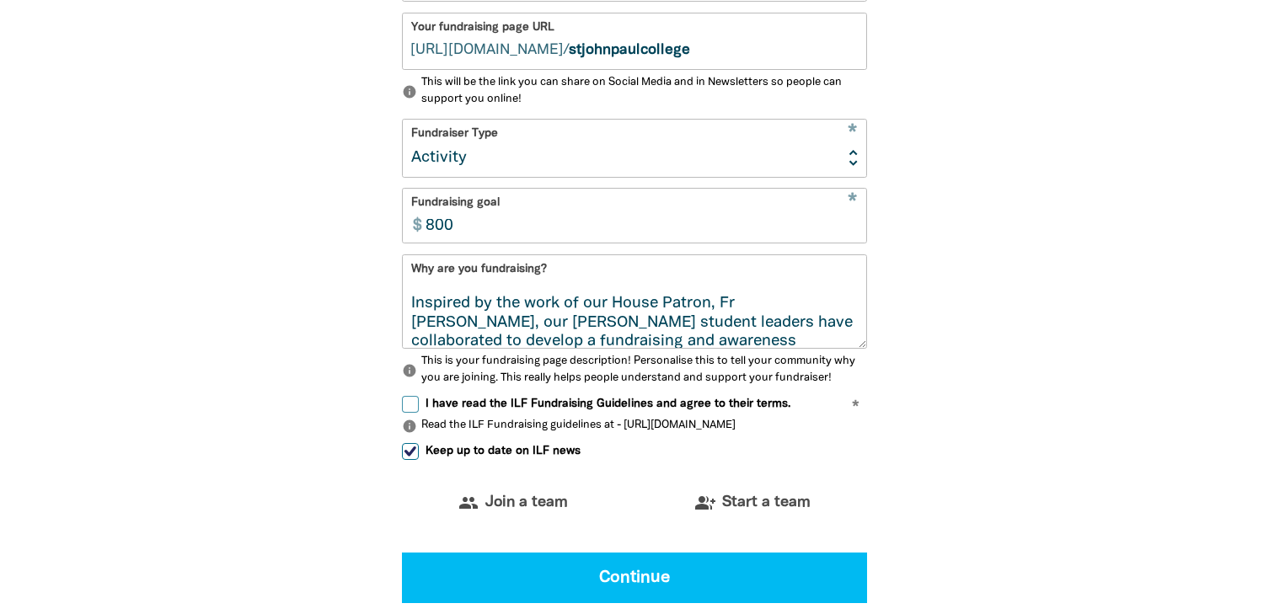
click at [852, 305] on textarea "St [PERSON_NAME] College's (JPC) [PERSON_NAME][GEOGRAPHIC_DATA], with the suppo…" at bounding box center [635, 316] width 464 height 63
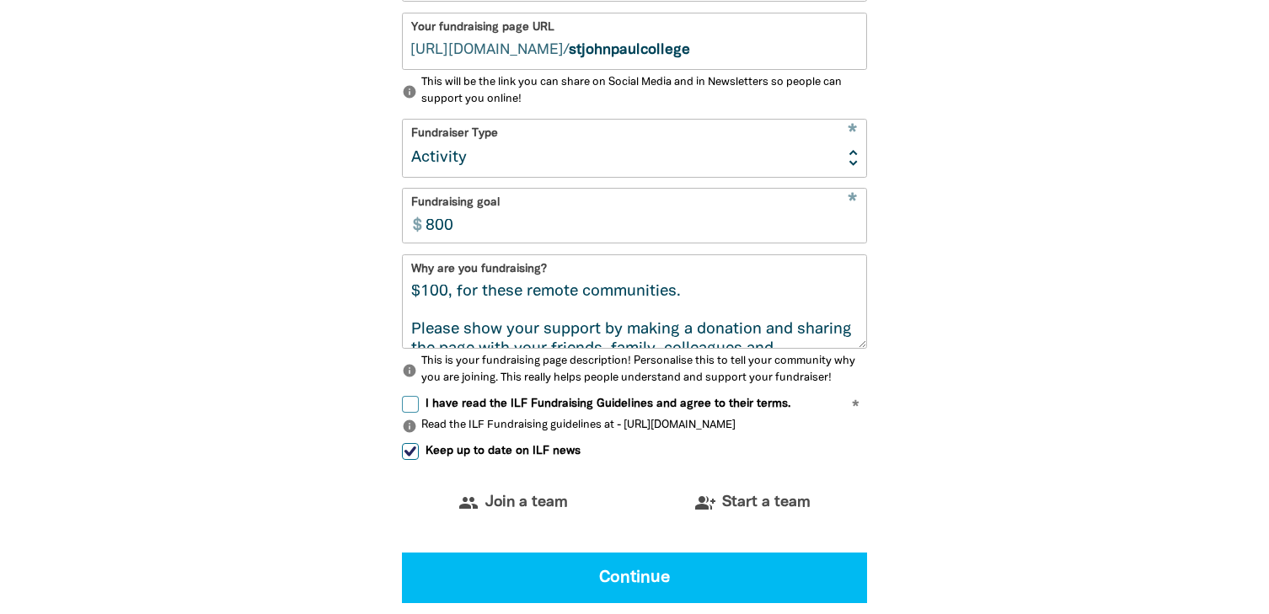
scroll to position [267, 0]
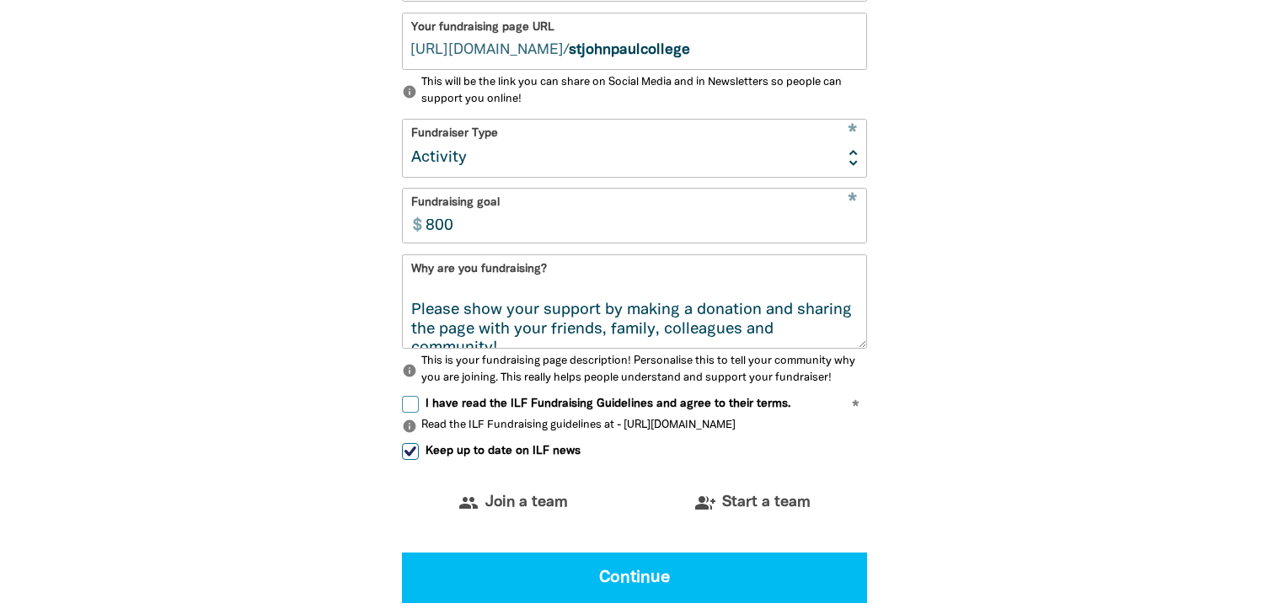
click at [637, 321] on textarea "St [PERSON_NAME] College's (JPC) [PERSON_NAME][GEOGRAPHIC_DATA], with the suppo…" at bounding box center [635, 316] width 464 height 63
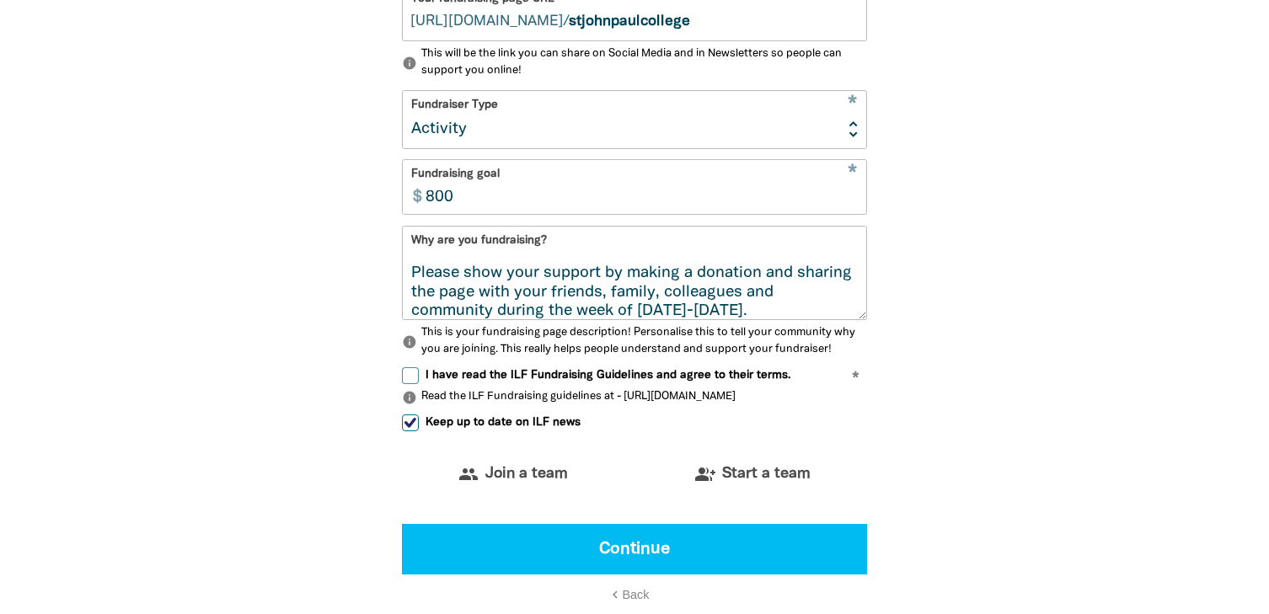
scroll to position [294, 0]
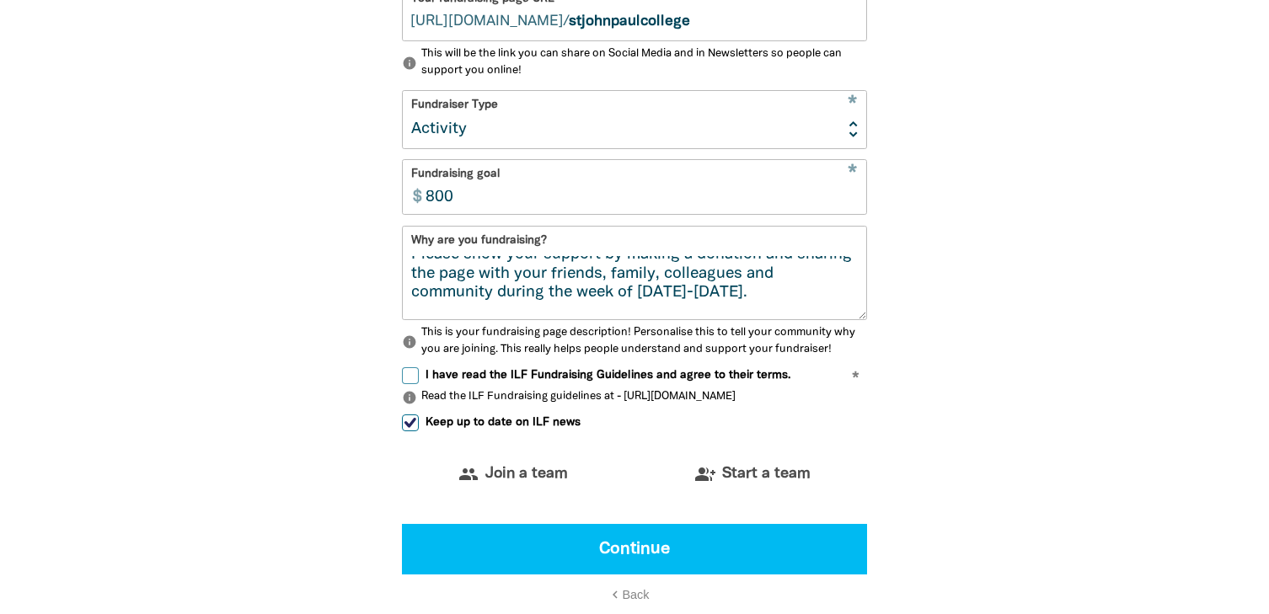
type textarea "St [PERSON_NAME] College's (JPC) [PERSON_NAME][GEOGRAPHIC_DATA], with the suppo…"
click at [415, 379] on input "I have read the ILF Fundraising Guidelines and agree to their terms." at bounding box center [410, 376] width 17 height 17
checkbox input "true"
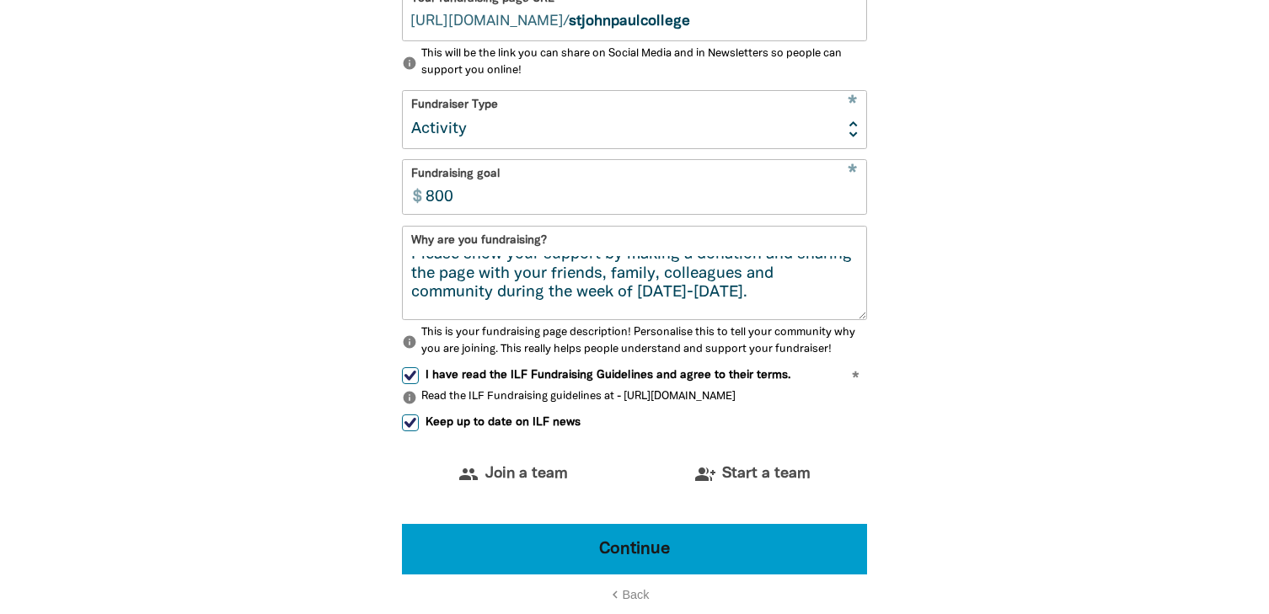
click at [629, 550] on button "Continue" at bounding box center [634, 549] width 465 height 51
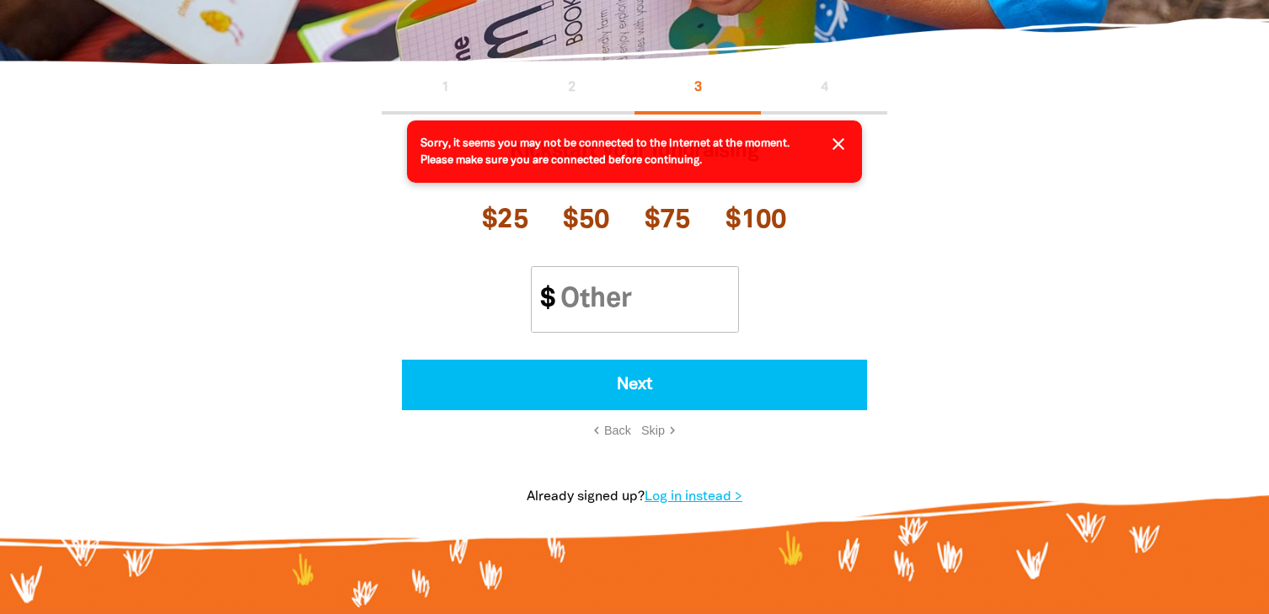
scroll to position [283, 0]
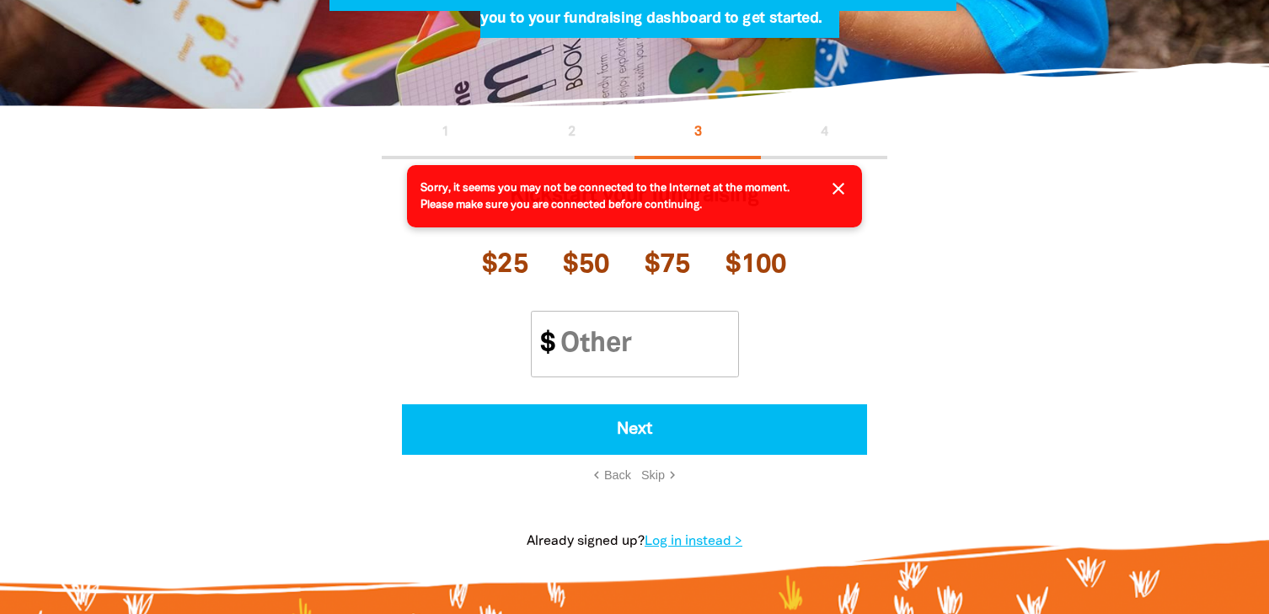
click at [837, 191] on icon "close" at bounding box center [839, 189] width 20 height 20
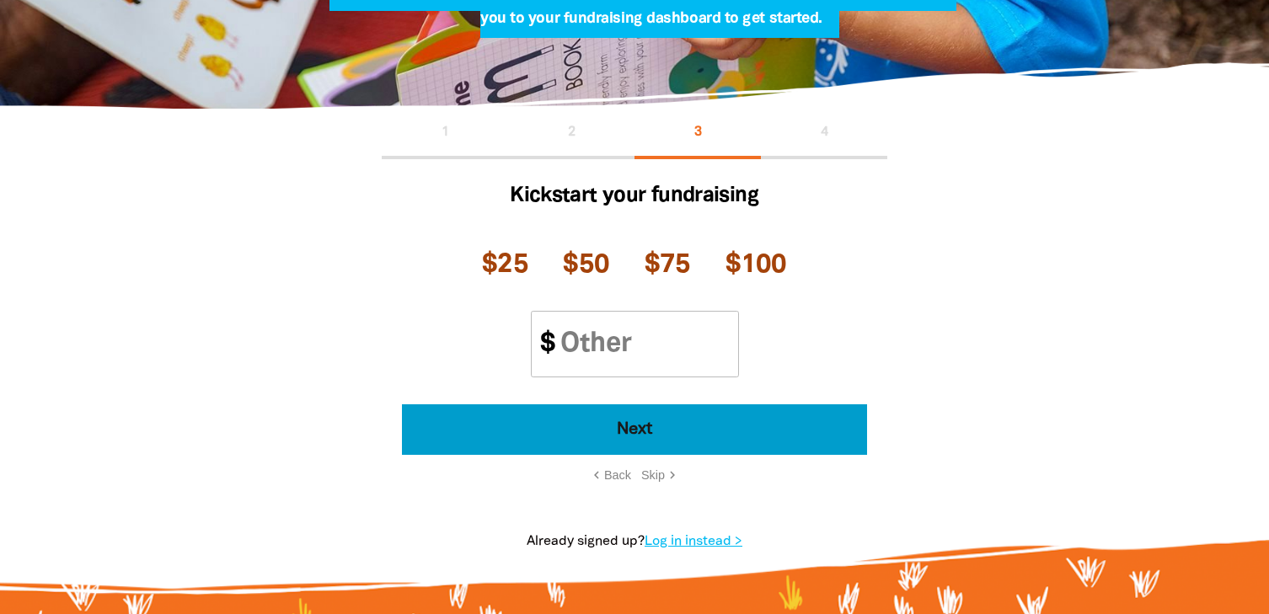
click at [621, 440] on button "Next" at bounding box center [634, 430] width 465 height 51
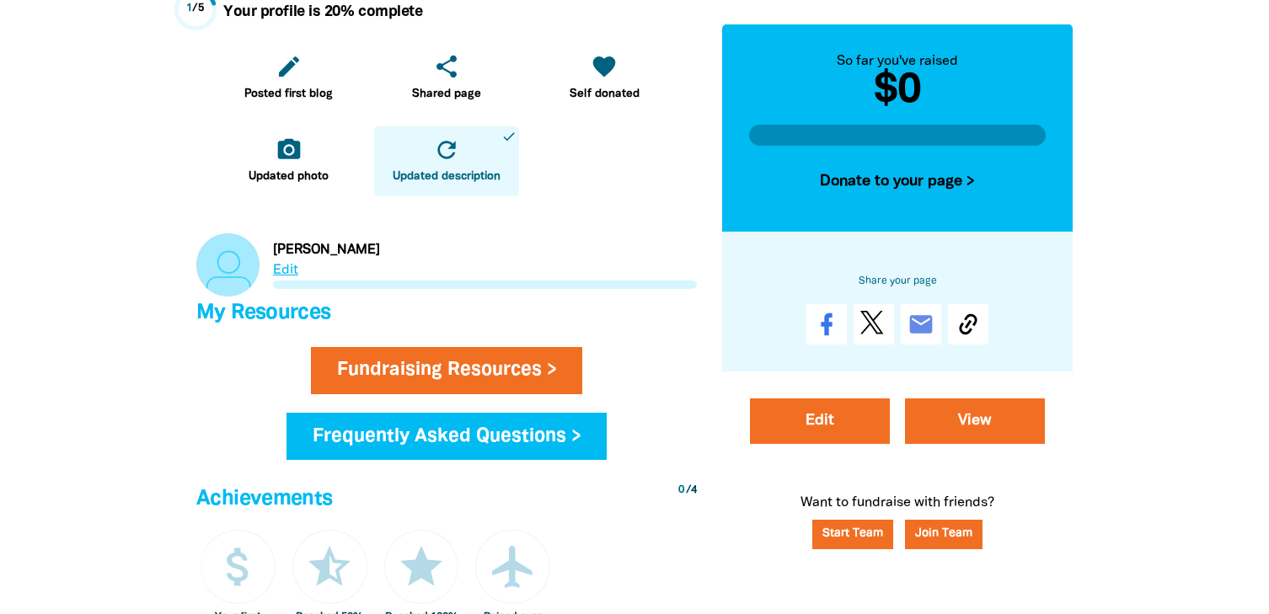
scroll to position [523, 0]
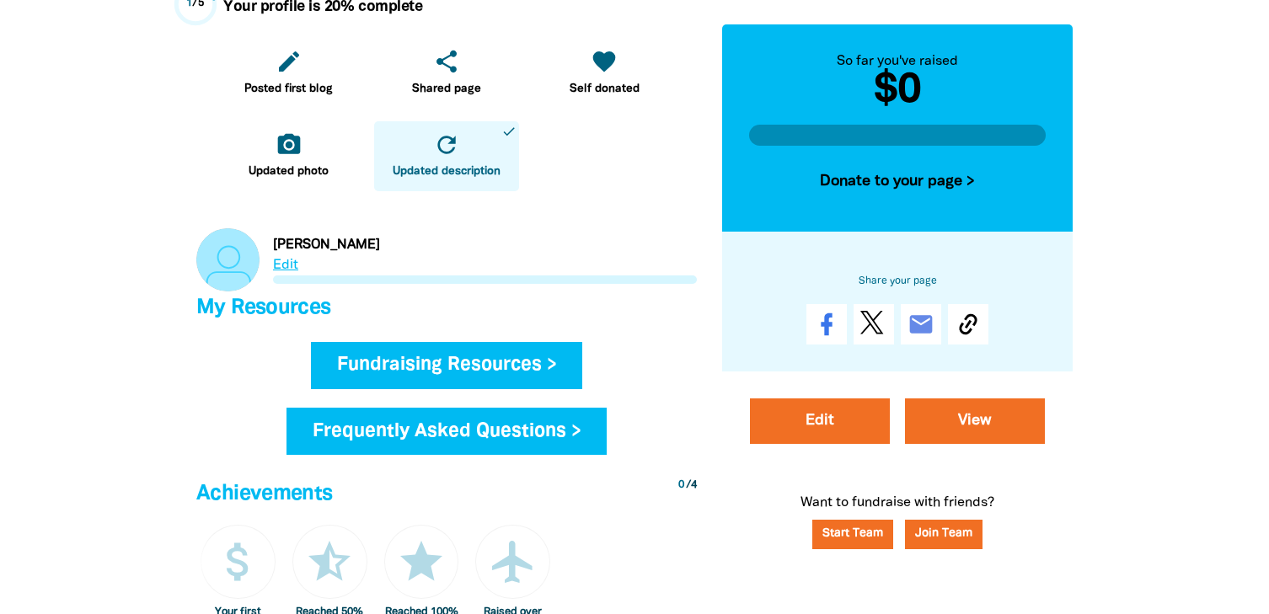
click at [502, 367] on link "Fundraising Resources >" at bounding box center [447, 365] width 272 height 47
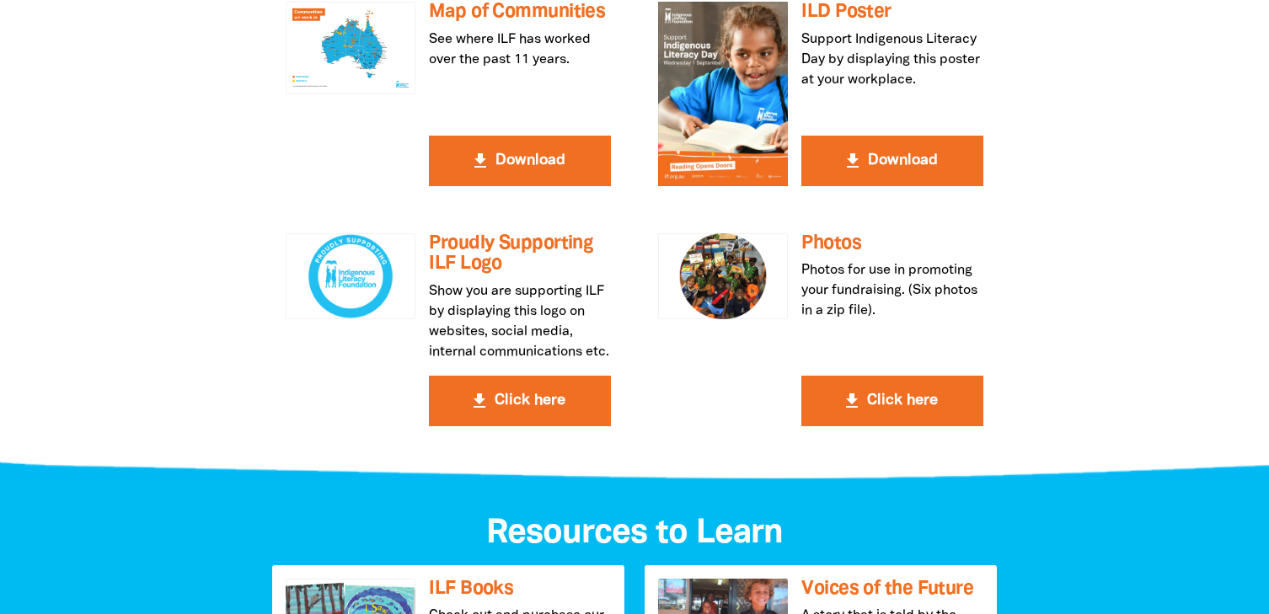
scroll to position [753, 0]
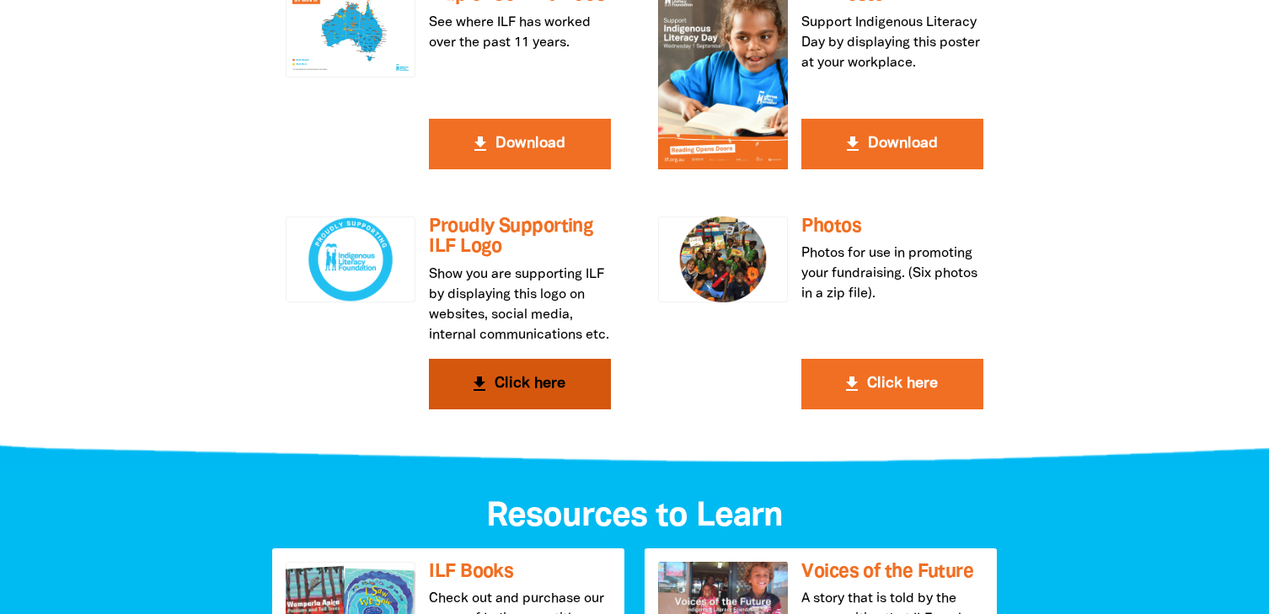
click at [536, 402] on button "get_app Click here" at bounding box center [520, 384] width 182 height 51
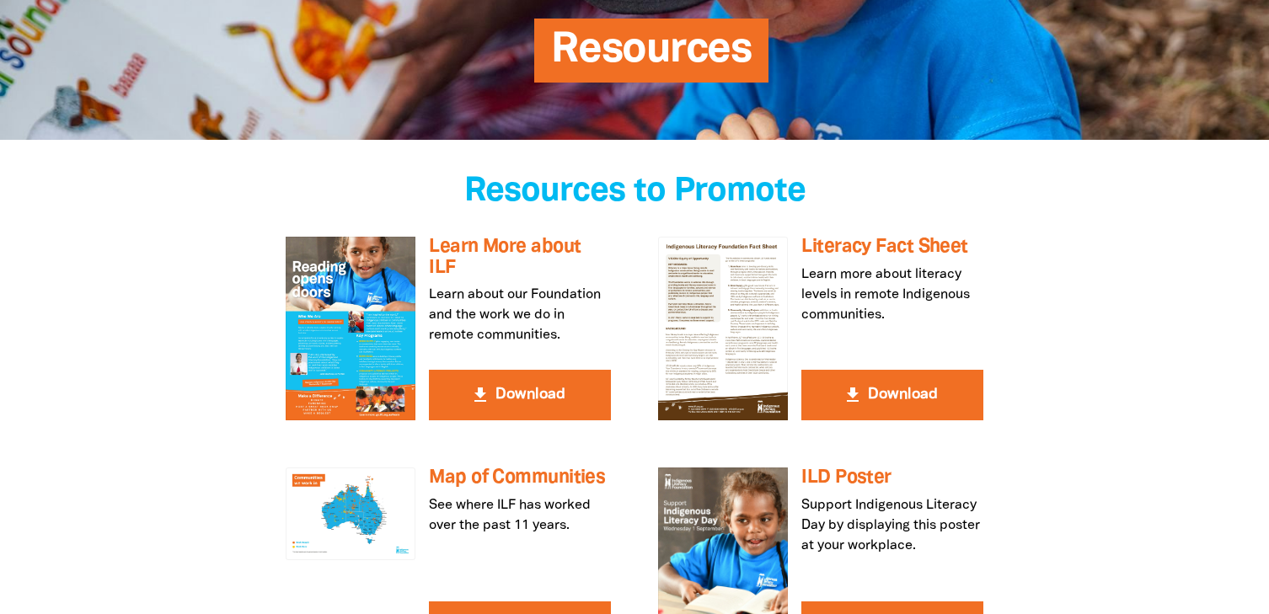
scroll to position [0, 0]
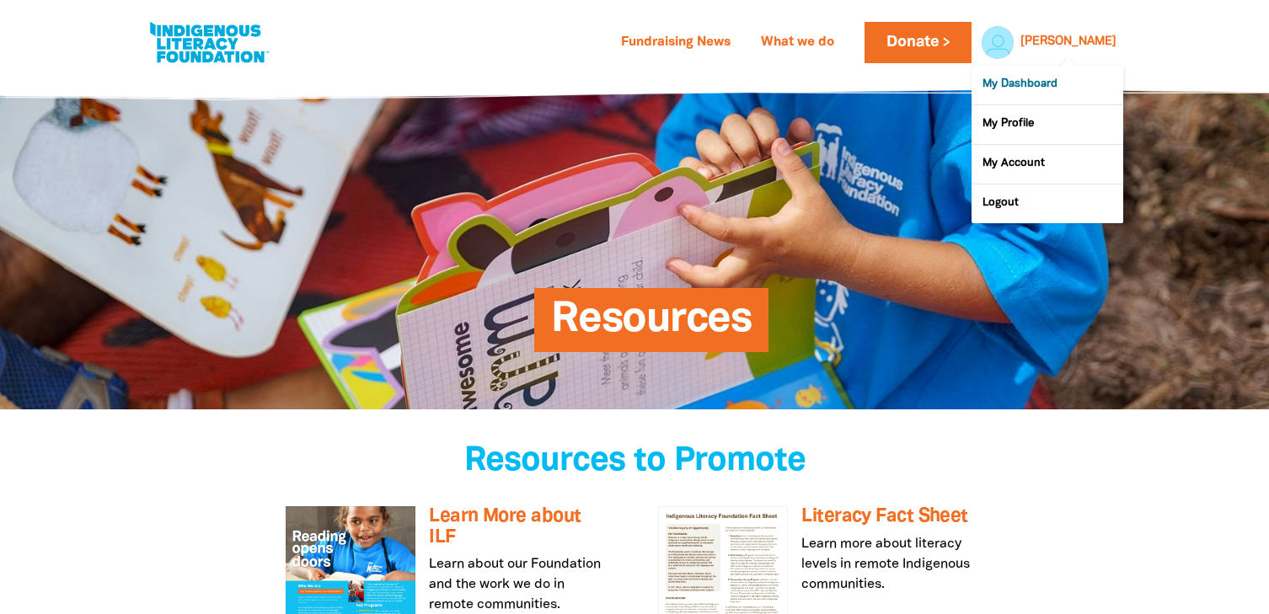
click at [1031, 94] on link "My Dashboard" at bounding box center [1048, 85] width 152 height 39
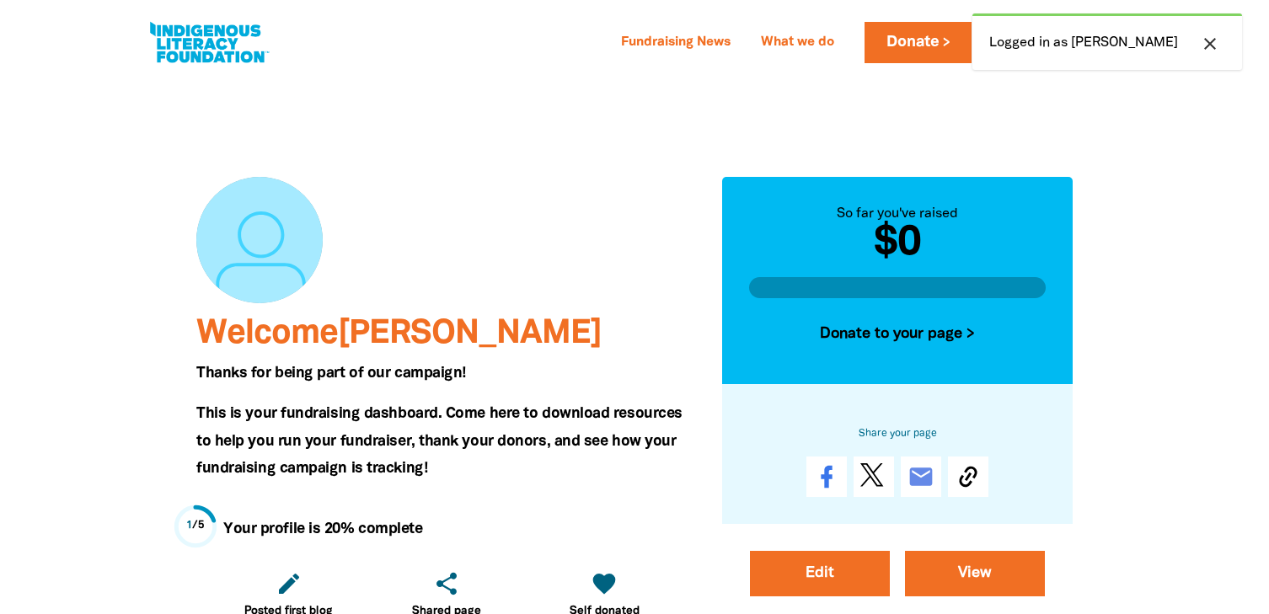
click at [1210, 46] on icon "close" at bounding box center [1210, 44] width 20 height 20
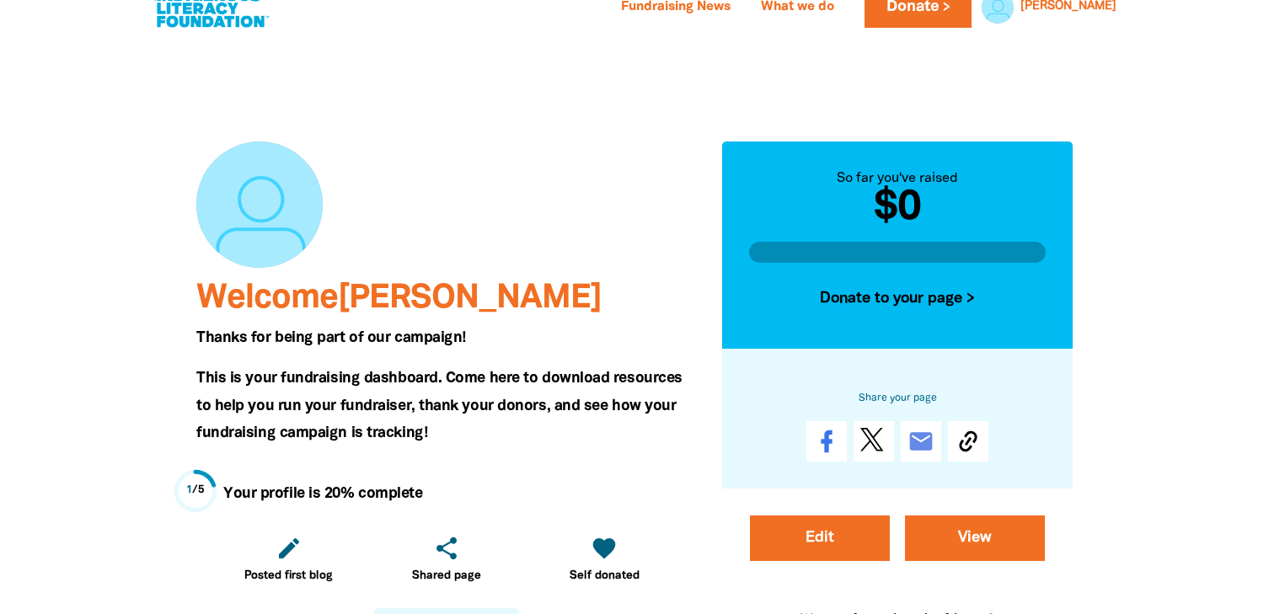
scroll to position [53, 0]
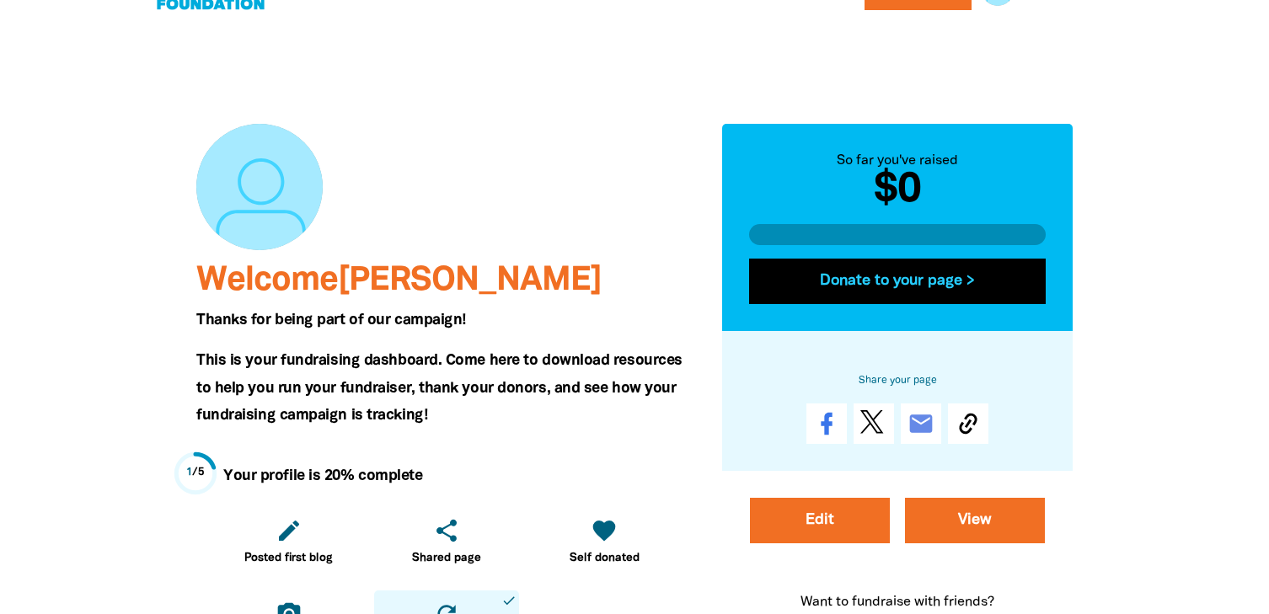
click at [963, 281] on button "Donate to your page >" at bounding box center [897, 282] width 297 height 46
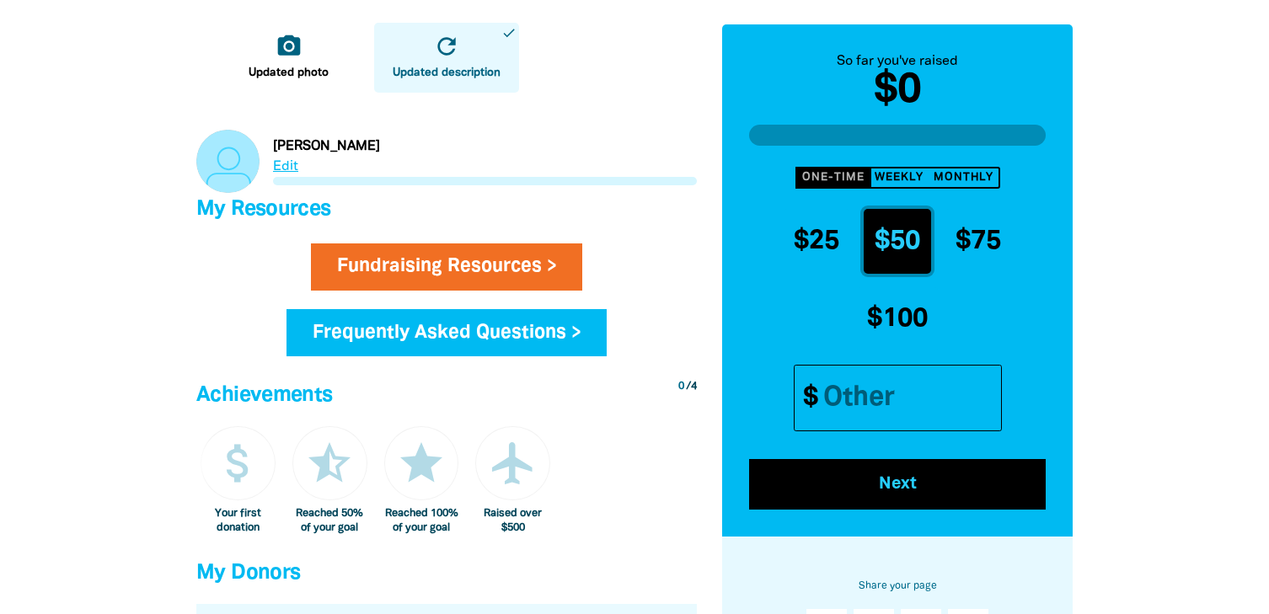
scroll to position [0, 0]
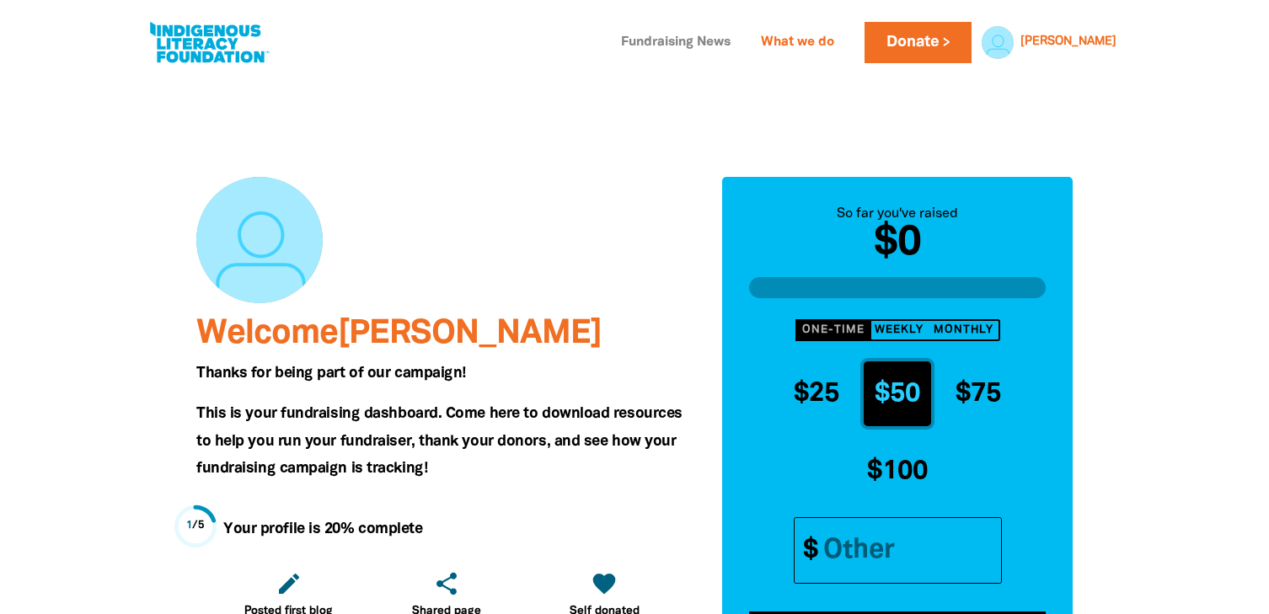
click at [726, 39] on link "Fundraising News" at bounding box center [676, 43] width 130 height 27
